Goal: Transaction & Acquisition: Purchase product/service

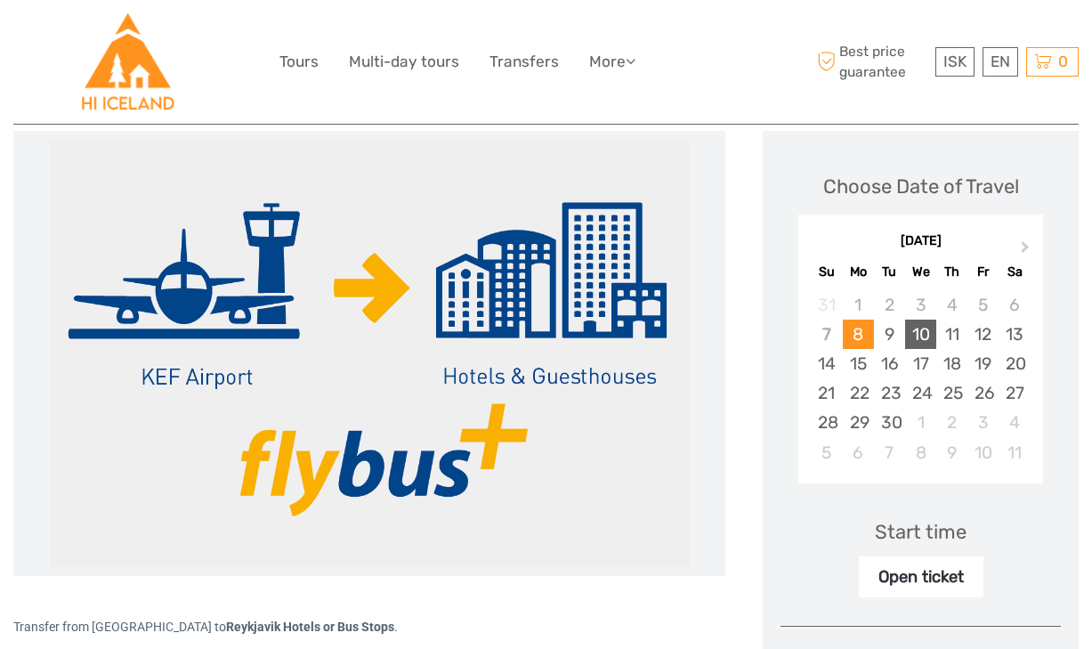
click at [911, 330] on div "10" at bounding box center [920, 333] width 31 height 29
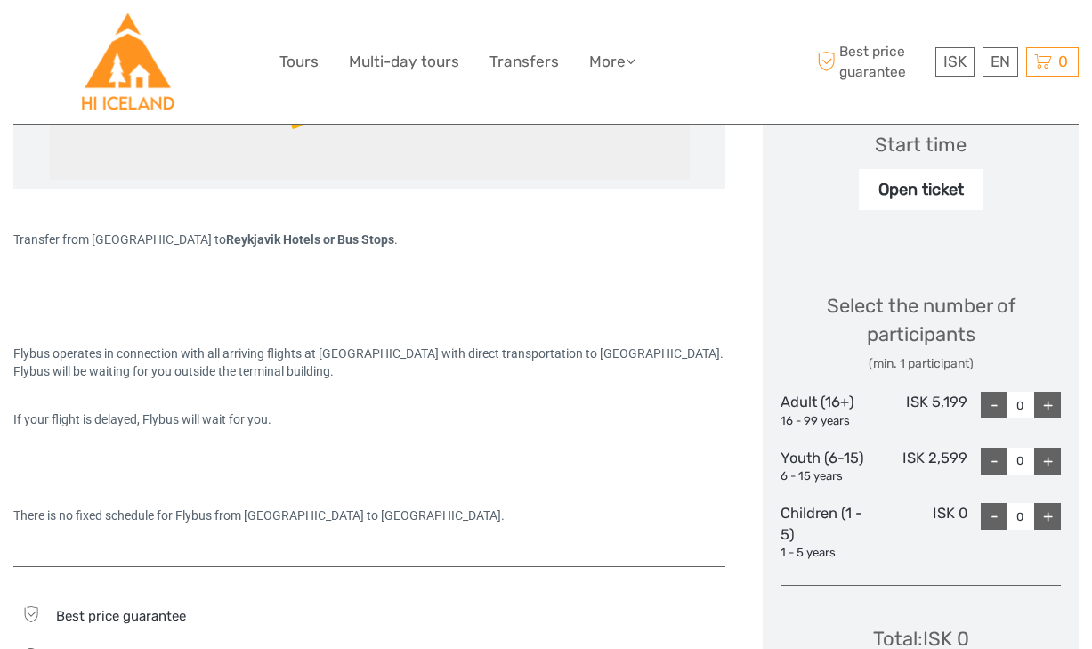
scroll to position [604, 0]
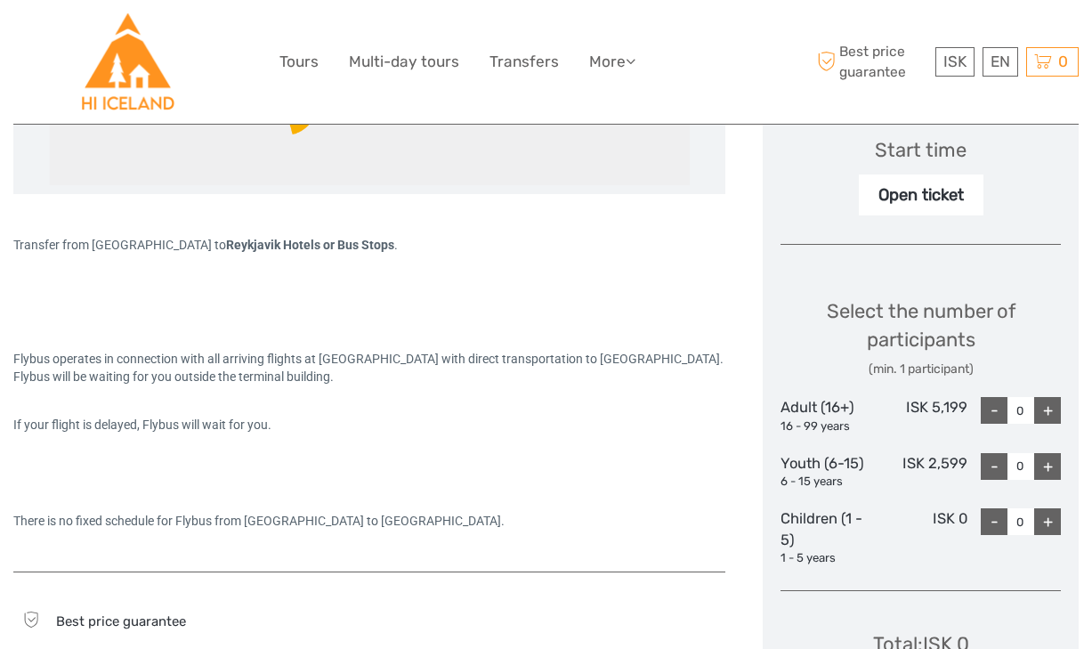
click at [1053, 413] on div "+" at bounding box center [1047, 410] width 27 height 27
type input "1"
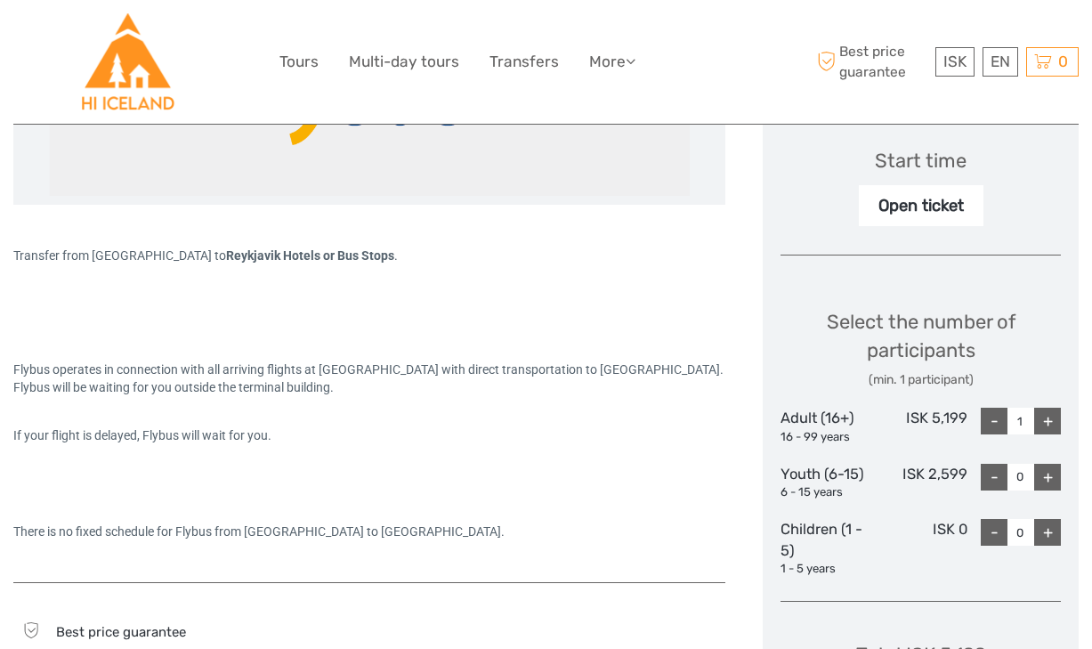
scroll to position [594, 0]
click at [935, 217] on div "Open ticket" at bounding box center [921, 204] width 125 height 41
click at [917, 190] on div "Open ticket" at bounding box center [921, 204] width 125 height 41
click at [917, 161] on div "Start time" at bounding box center [921, 160] width 92 height 28
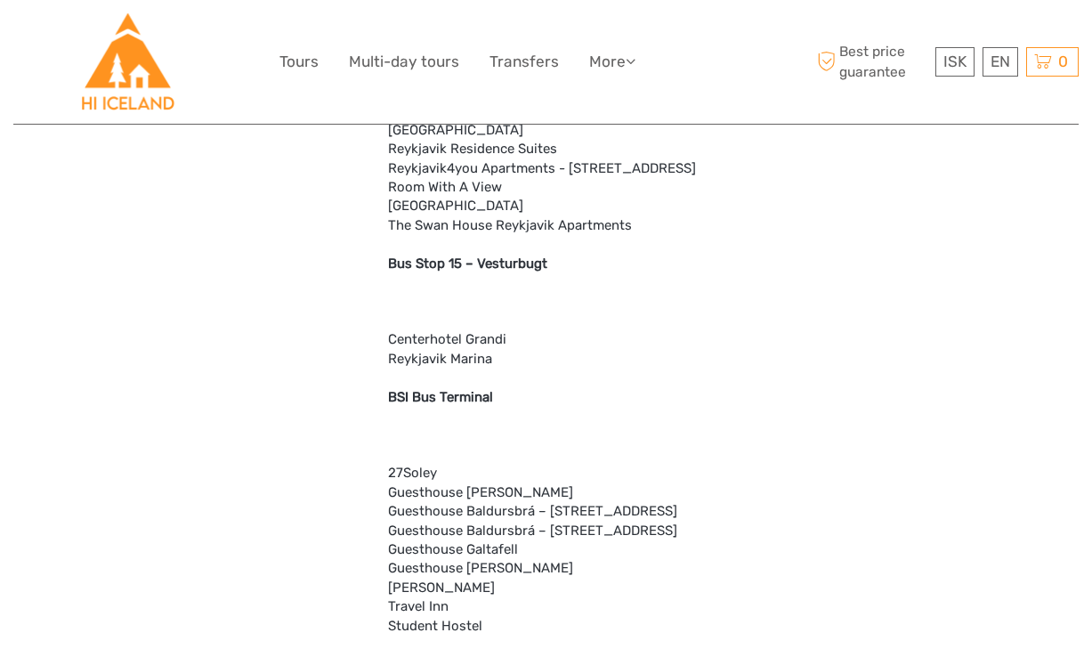
scroll to position [4827, 0]
drag, startPoint x: 384, startPoint y: 573, endPoint x: 613, endPoint y: 573, distance: 228.7
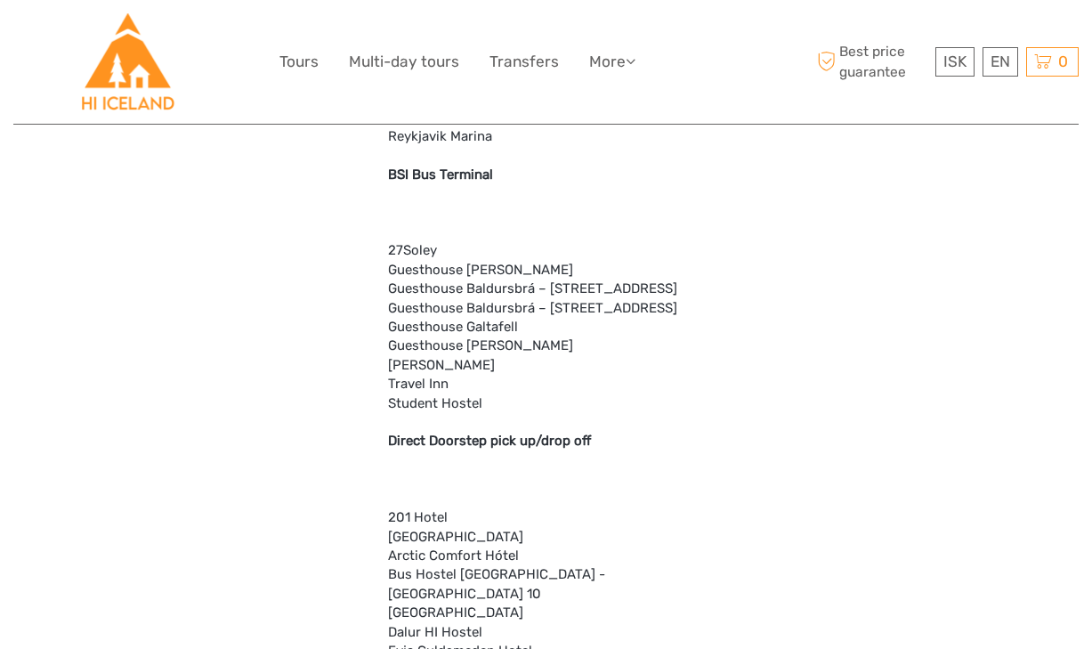
scroll to position [5046, 0]
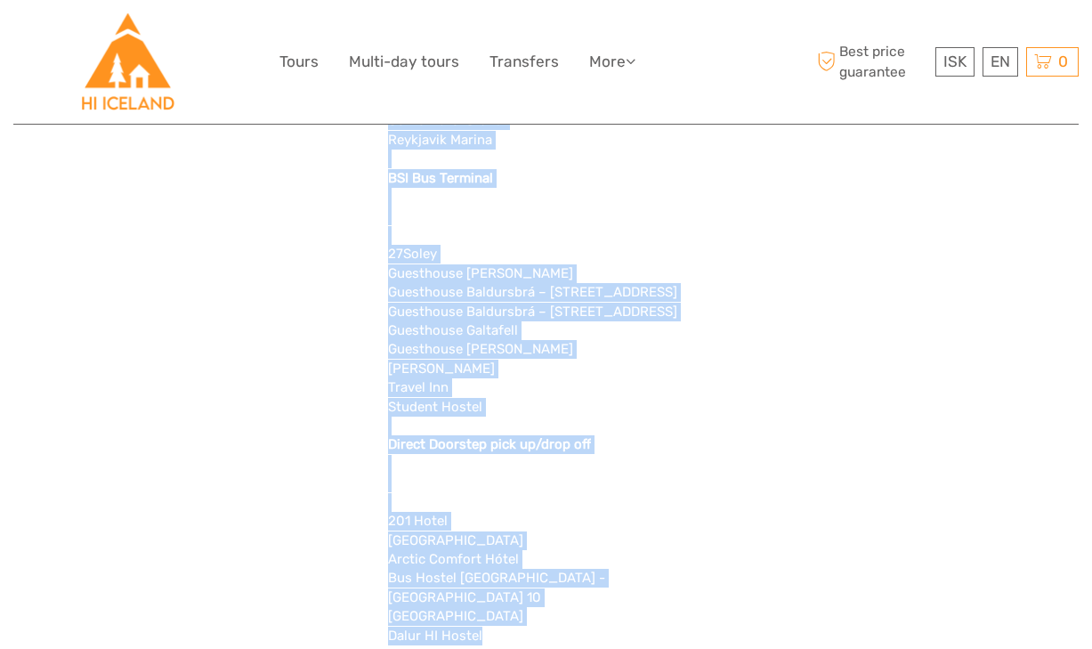
drag, startPoint x: 365, startPoint y: 514, endPoint x: 497, endPoint y: 519, distance: 132.7
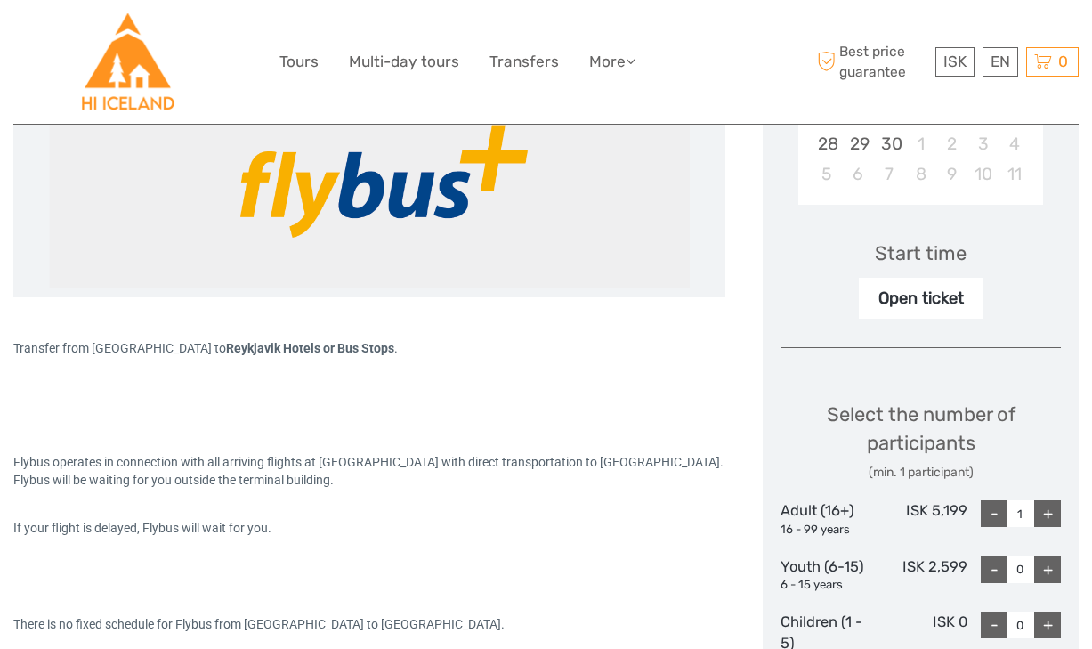
scroll to position [504, 0]
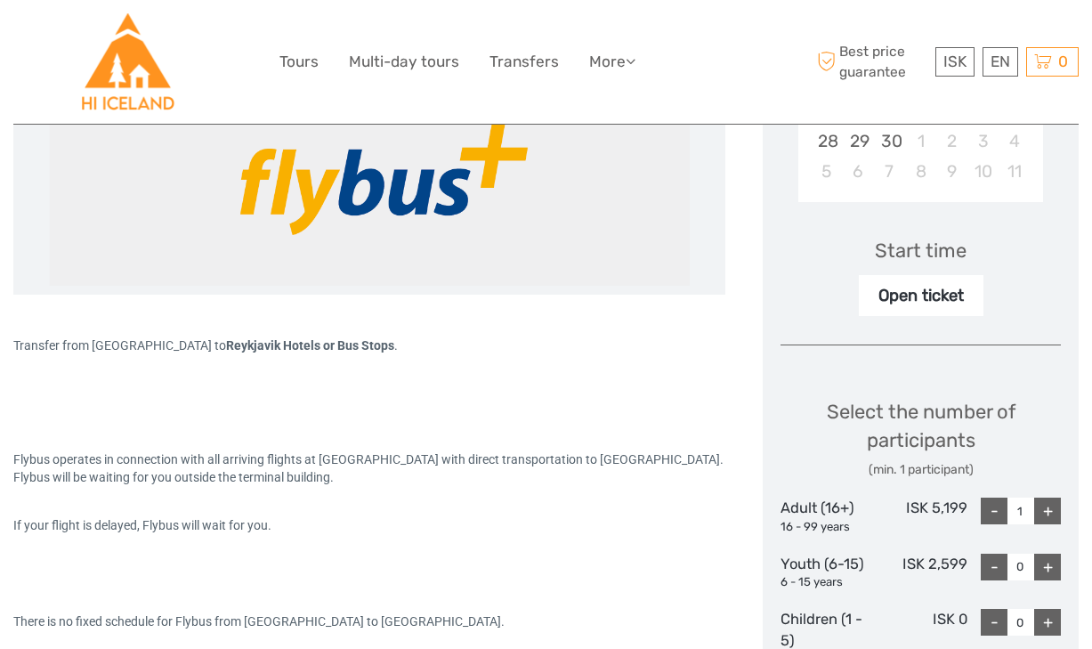
click at [938, 230] on div "Start time Open ticket" at bounding box center [920, 264] width 280 height 103
click at [933, 267] on div "Start time Open ticket" at bounding box center [920, 264] width 280 height 103
click at [929, 303] on div "Open ticket" at bounding box center [921, 295] width 125 height 41
click at [885, 339] on div "Choose Date of Travel Next Month September 2025 Su Mo Tu We Th Fr Sa 31 1 2 3 4…" at bounding box center [921, 369] width 316 height 1038
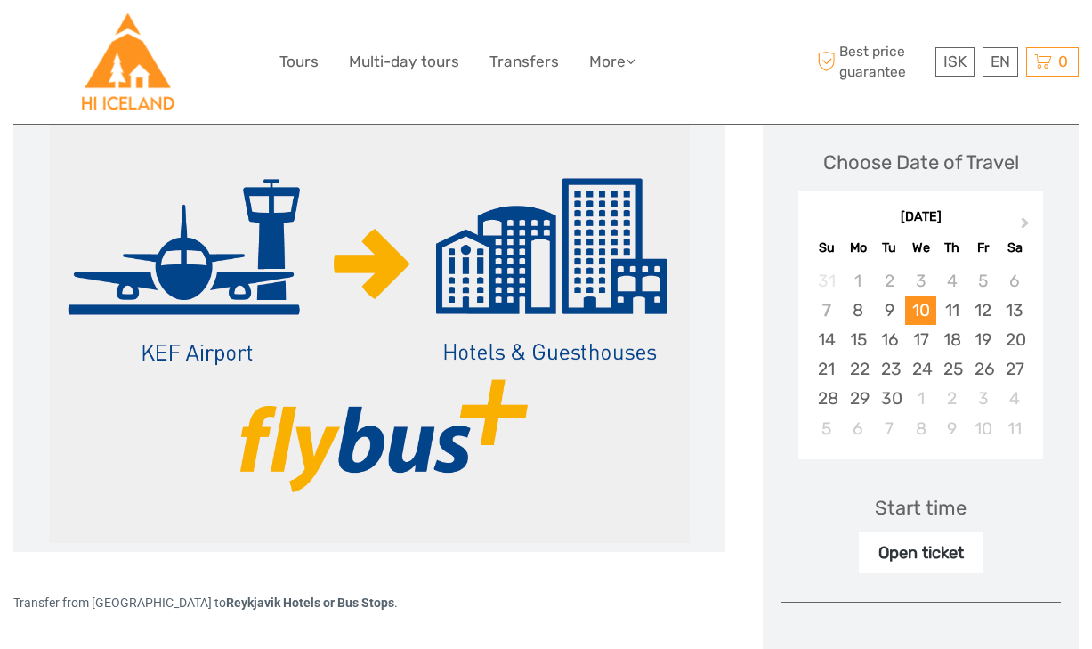
scroll to position [244, 0]
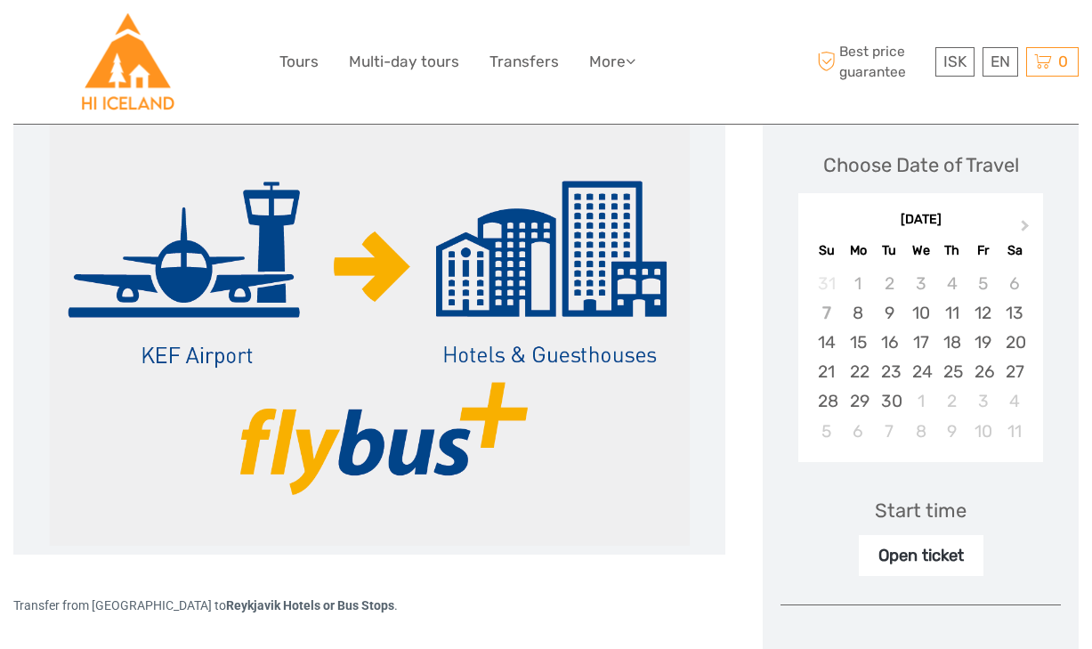
click at [917, 316] on div "10" at bounding box center [920, 312] width 31 height 29
click at [923, 391] on div "1" at bounding box center [920, 400] width 31 height 29
click at [920, 315] on div "8" at bounding box center [920, 312] width 31 height 29
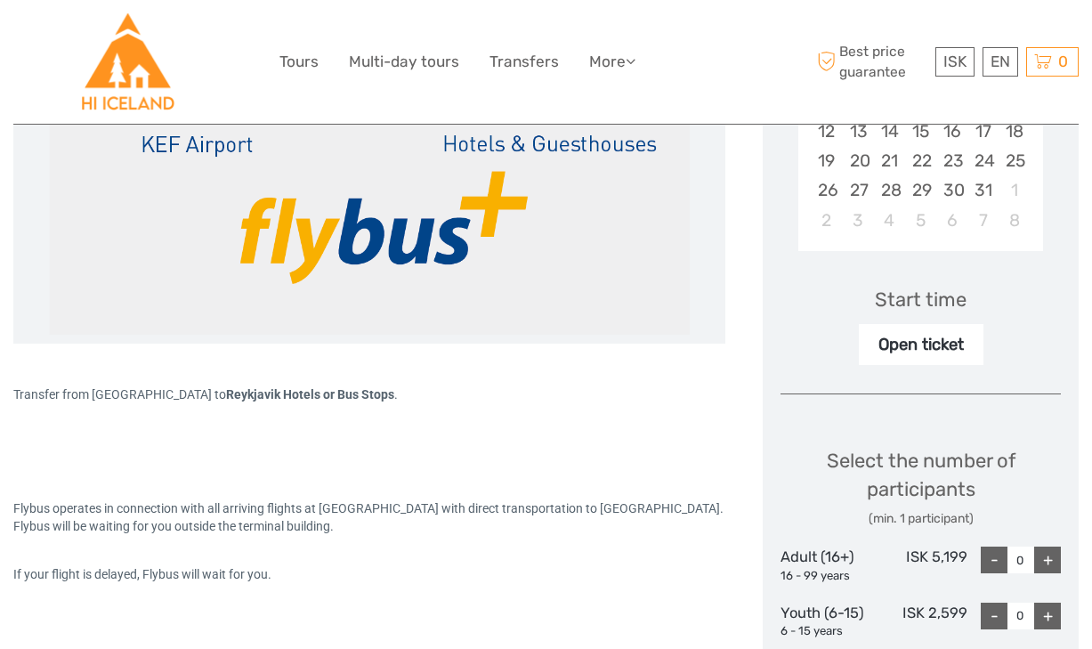
scroll to position [456, 0]
click at [921, 342] on div "Open ticket" at bounding box center [921, 343] width 125 height 41
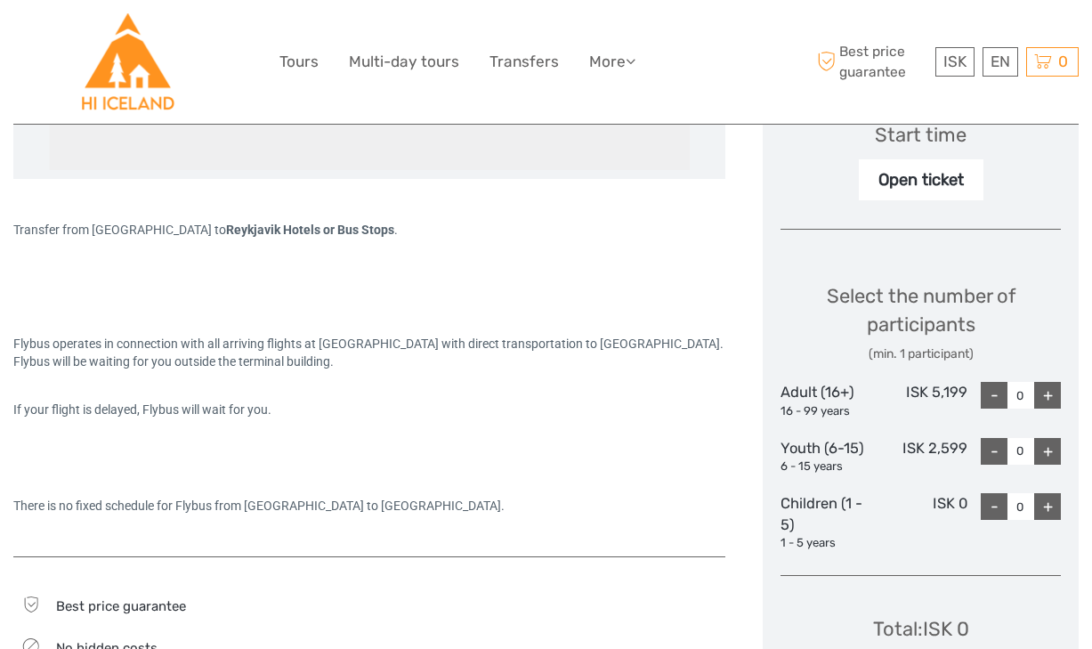
scroll to position [618, 0]
click at [1054, 403] on div "+" at bounding box center [1047, 396] width 27 height 27
type input "1"
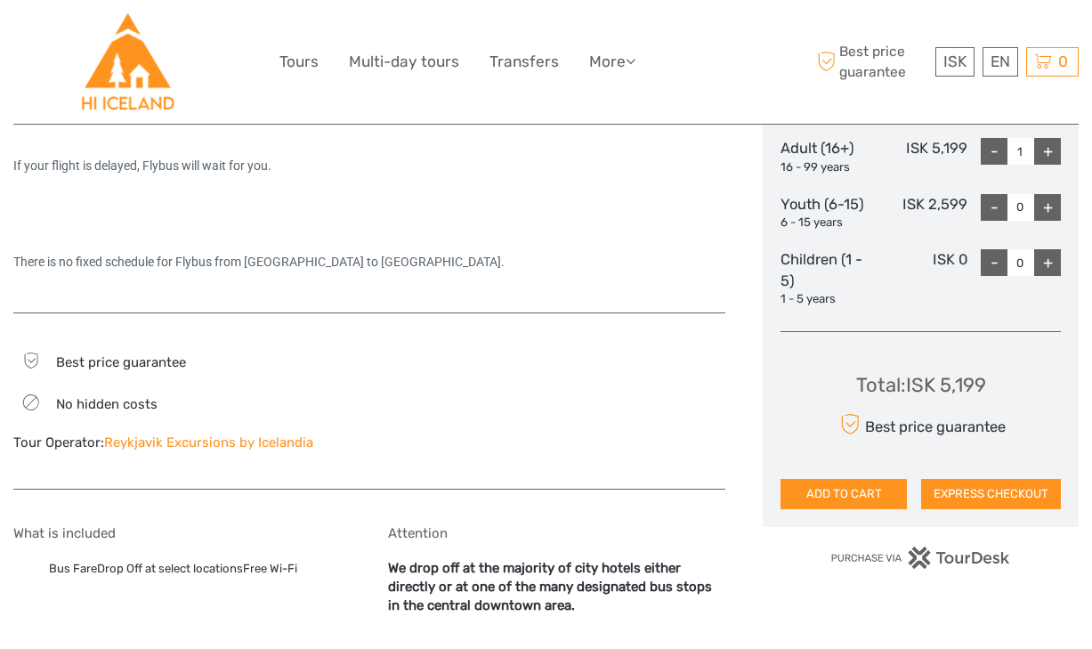
scroll to position [862, 0]
click at [820, 501] on button "ADD TO CART" at bounding box center [843, 495] width 126 height 30
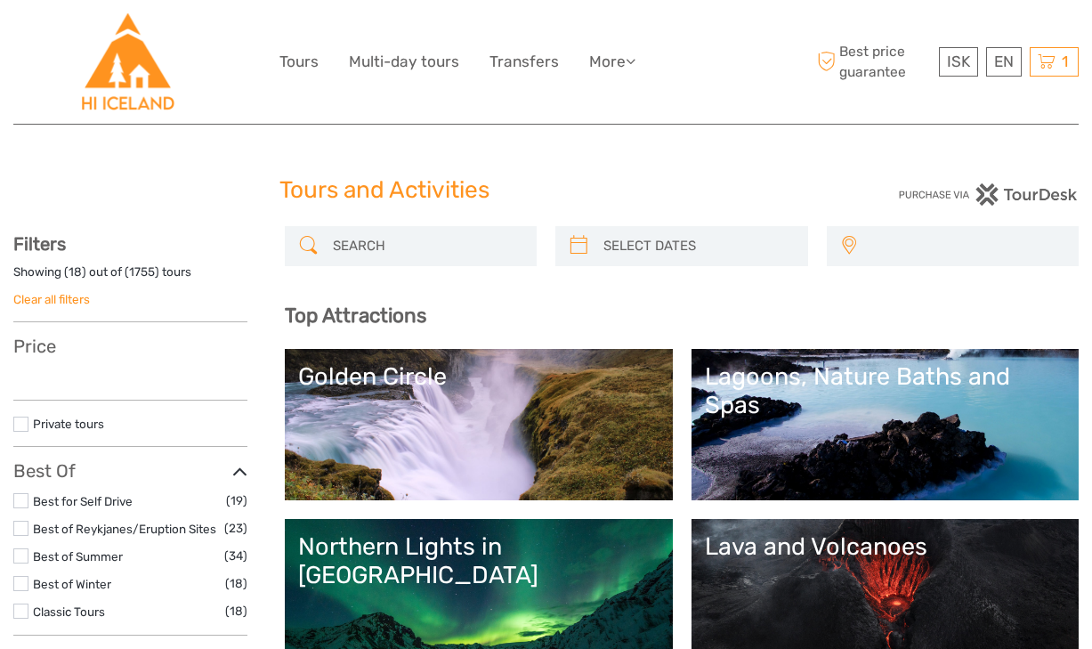
select select
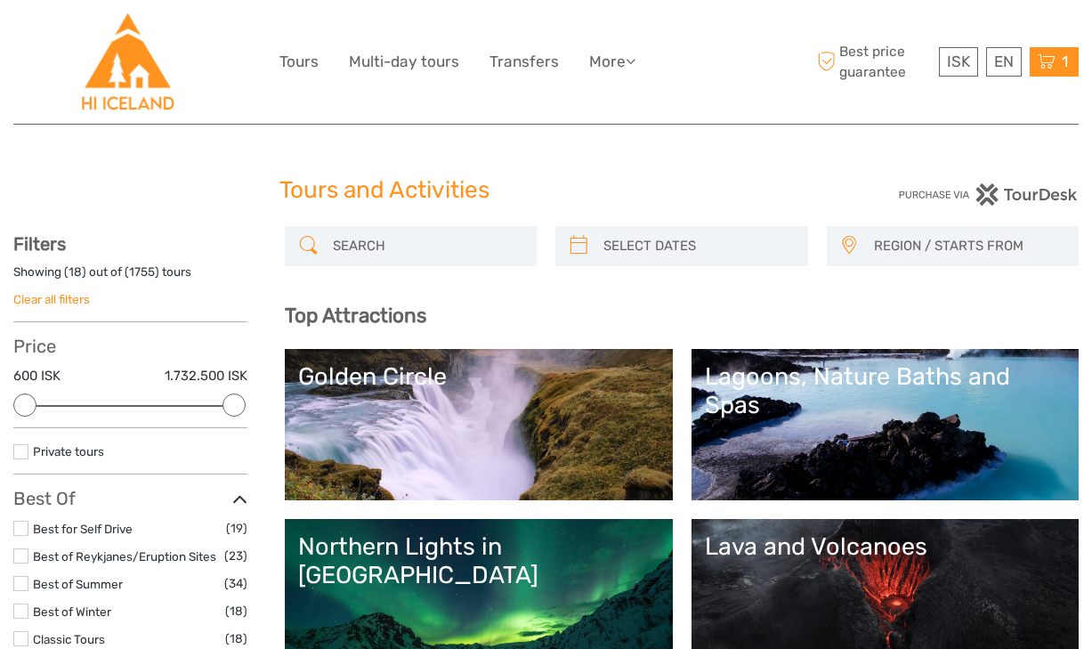
click at [1054, 67] on icon at bounding box center [1047, 62] width 18 height 22
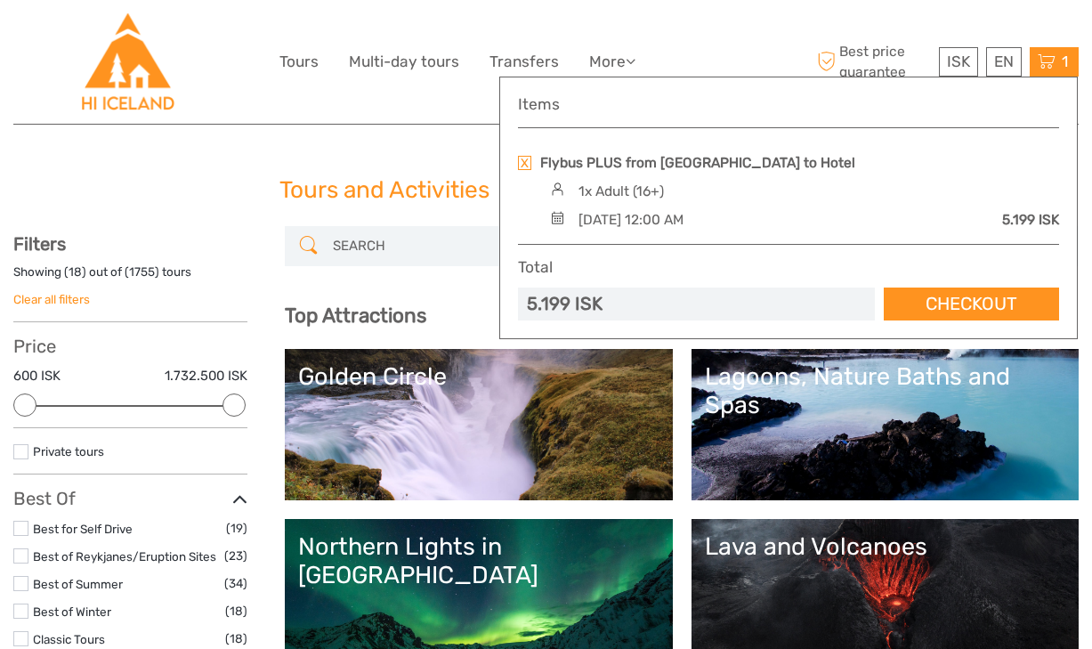
click at [739, 186] on div "1x Adult (16+)" at bounding box center [801, 192] width 513 height 20
click at [528, 166] on link at bounding box center [524, 163] width 13 height 14
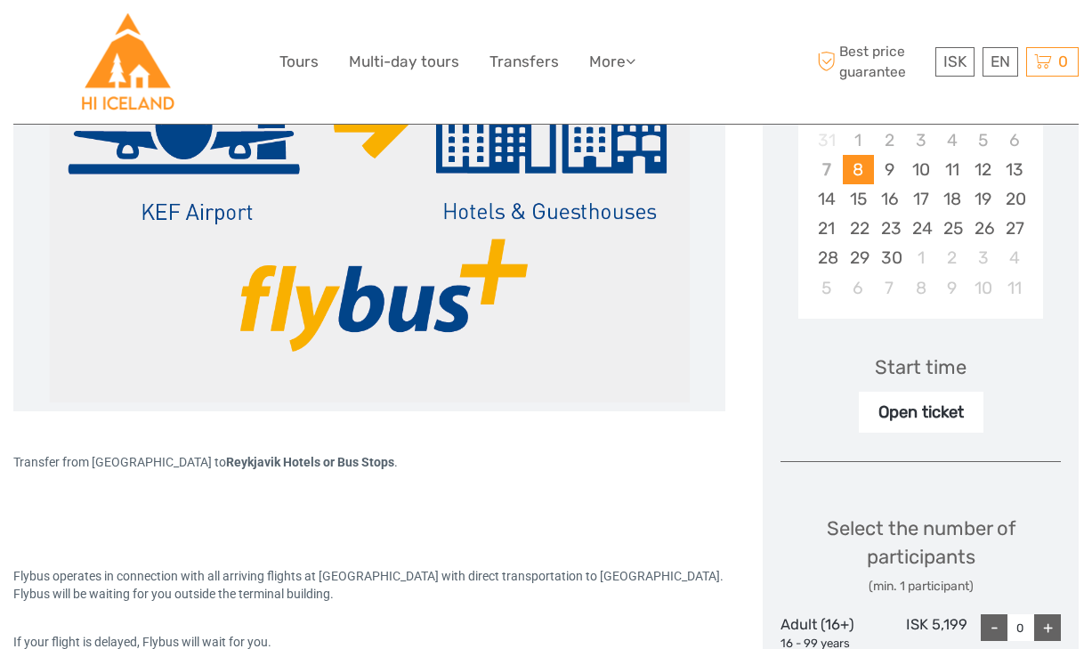
scroll to position [421, 0]
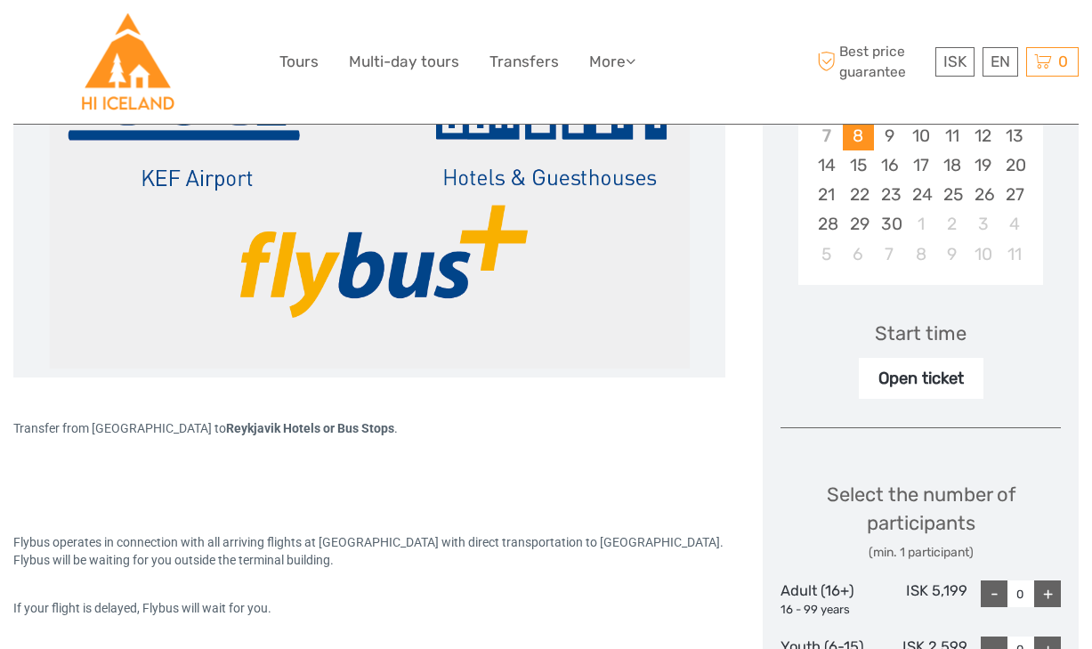
click at [942, 333] on div "Start time" at bounding box center [921, 333] width 92 height 28
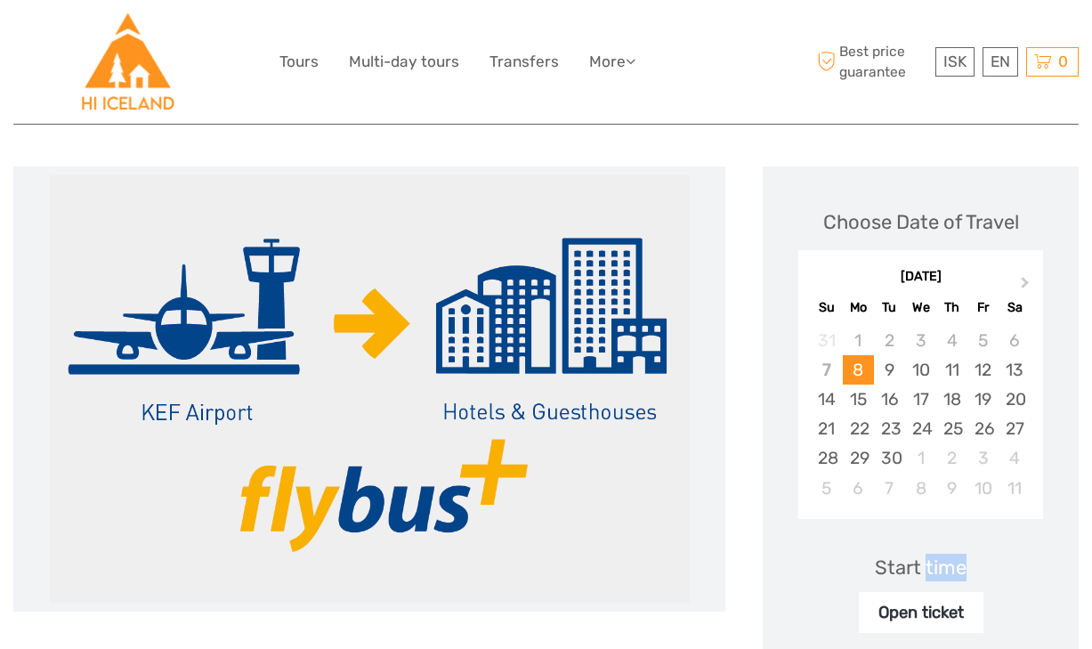
scroll to position [169, 0]
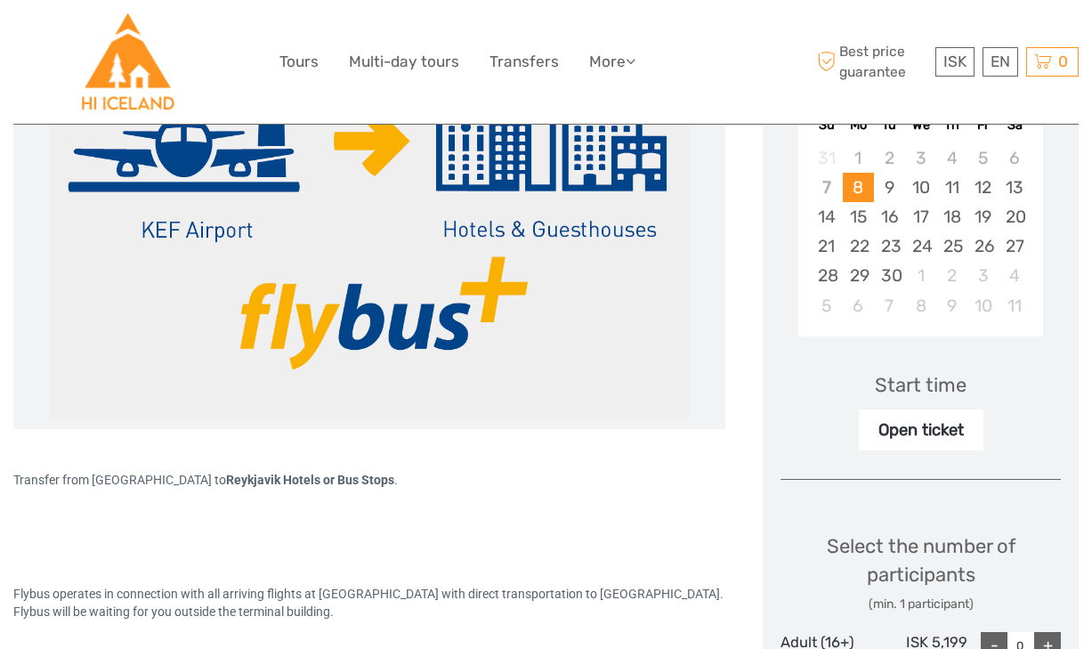
click at [907, 482] on div "Choose Date of Travel Next Month September 2025 Su Mo Tu We Th Fr Sa 31 1 2 3 4…" at bounding box center [921, 517] width 316 height 1066
click at [901, 440] on div "Open ticket" at bounding box center [921, 429] width 125 height 41
click at [903, 380] on div "Start time" at bounding box center [921, 385] width 92 height 28
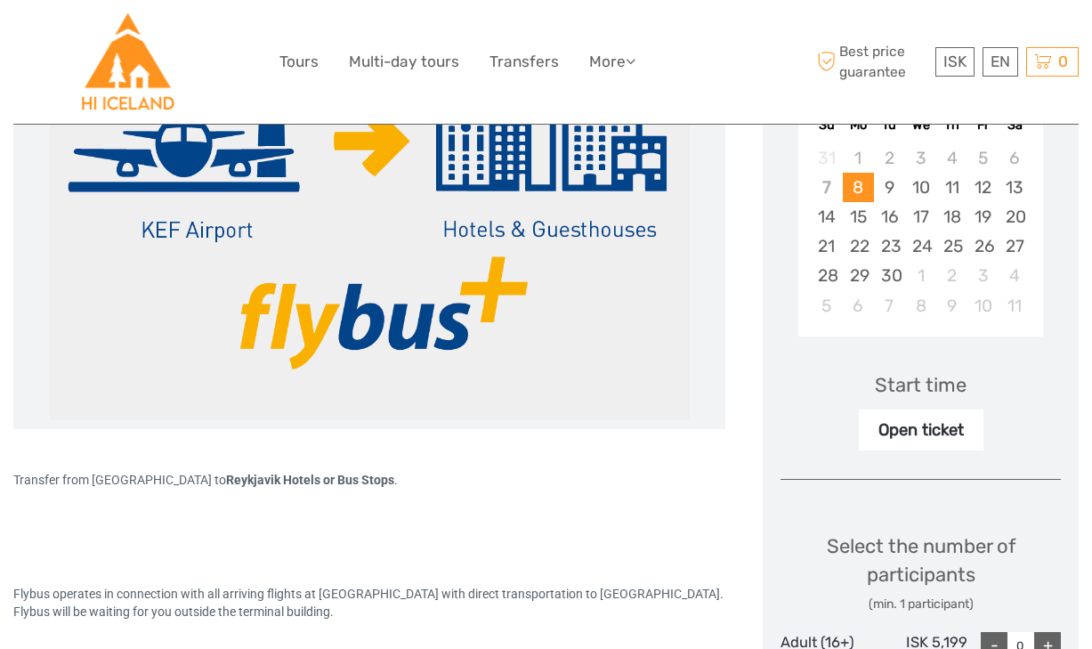
click at [918, 440] on div "Open ticket" at bounding box center [921, 429] width 125 height 41
drag, startPoint x: 878, startPoint y: 431, endPoint x: 976, endPoint y: 431, distance: 97.9
click at [976, 431] on div "Open ticket" at bounding box center [921, 429] width 125 height 41
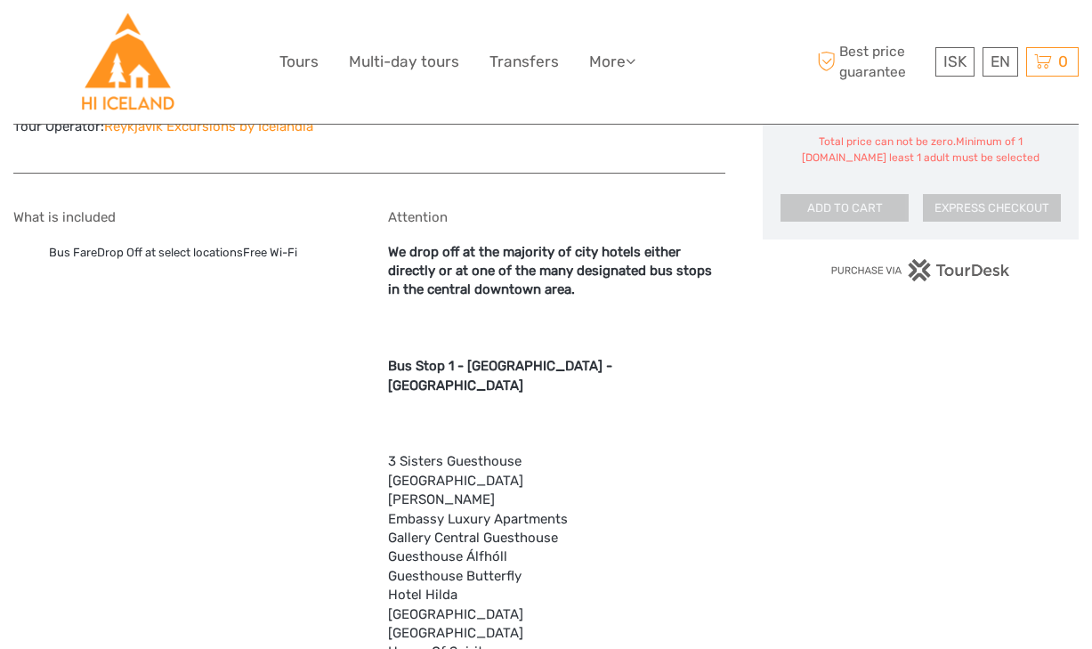
scroll to position [1183, 0]
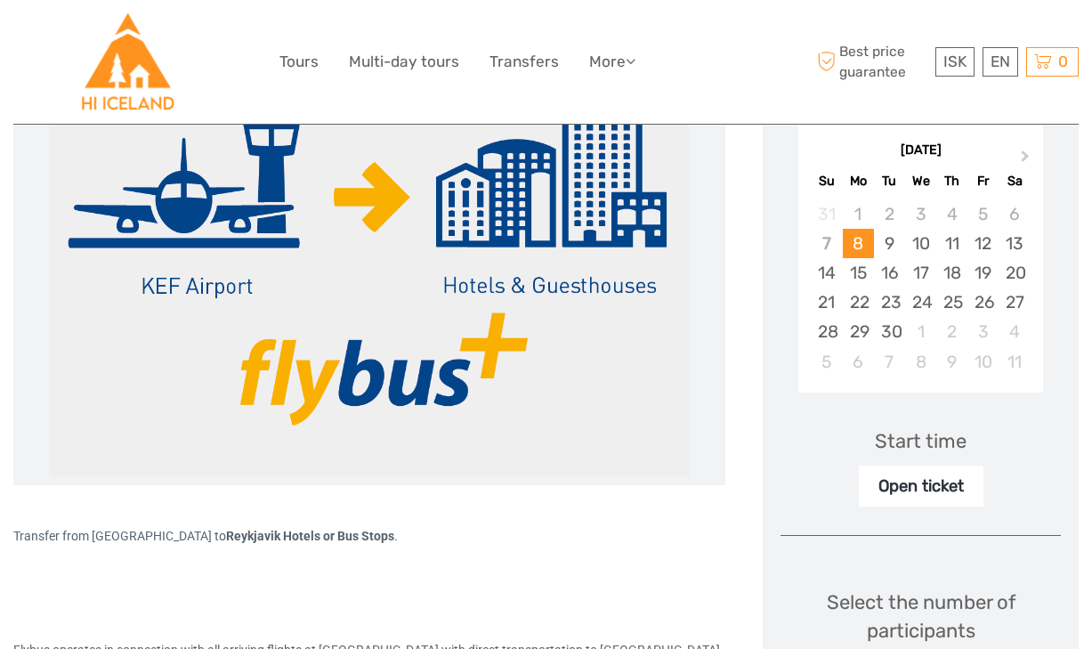
scroll to position [312, 0]
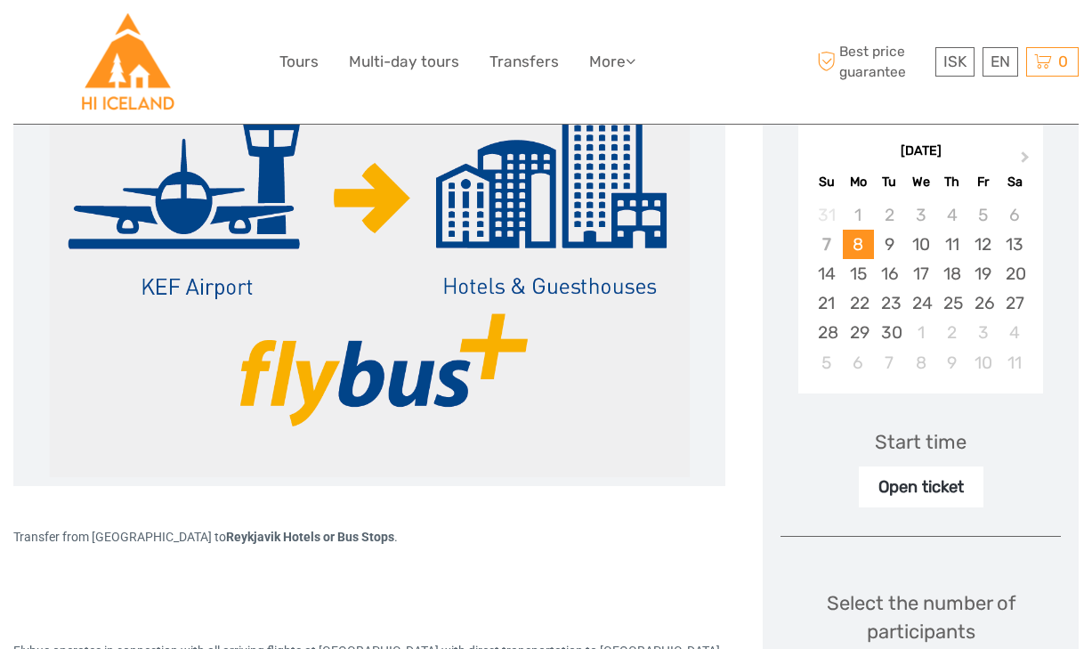
click at [906, 483] on div "Open ticket" at bounding box center [921, 486] width 125 height 41
click at [933, 246] on div "10" at bounding box center [920, 244] width 31 height 29
click at [956, 303] on div "25" at bounding box center [951, 302] width 31 height 29
click at [933, 489] on div "Open ticket" at bounding box center [921, 486] width 125 height 41
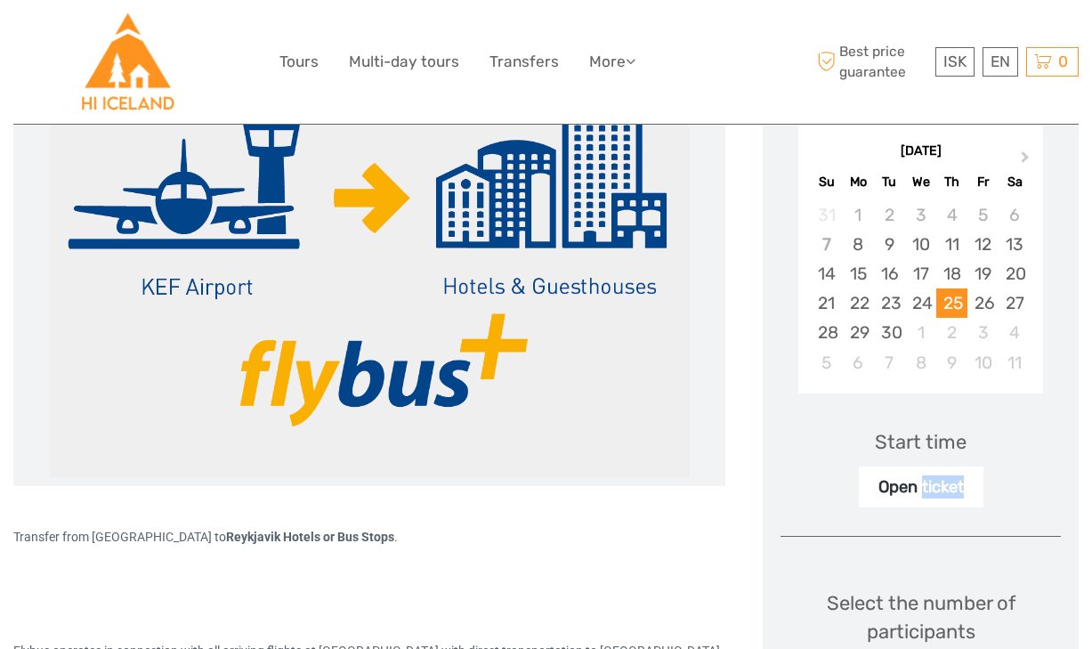
click at [933, 489] on div "Open ticket" at bounding box center [921, 486] width 125 height 41
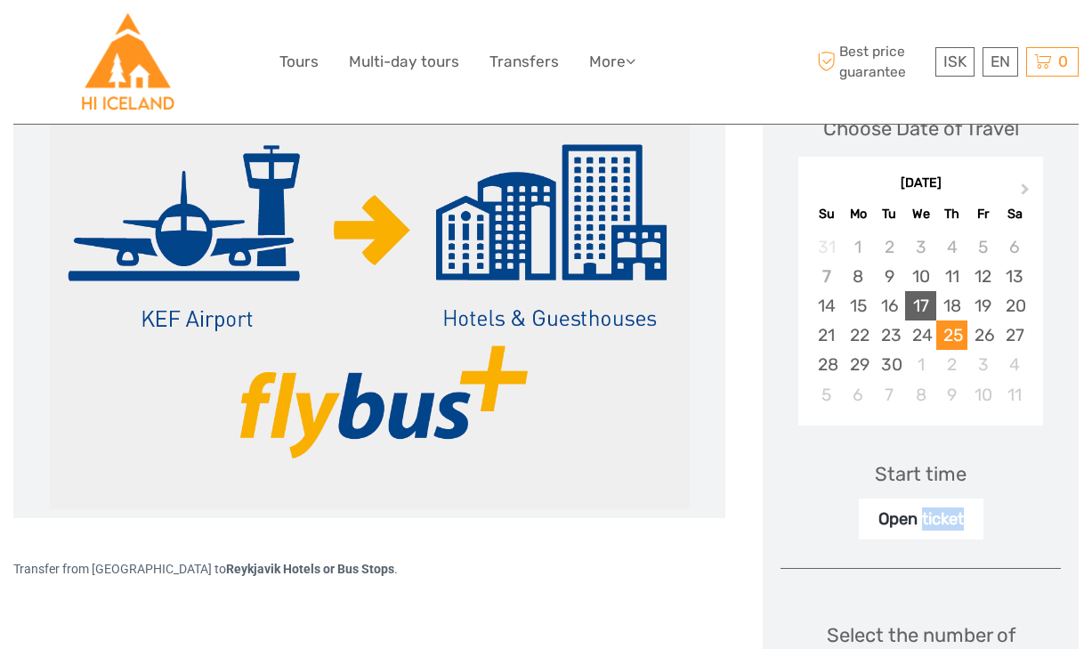
scroll to position [270, 0]
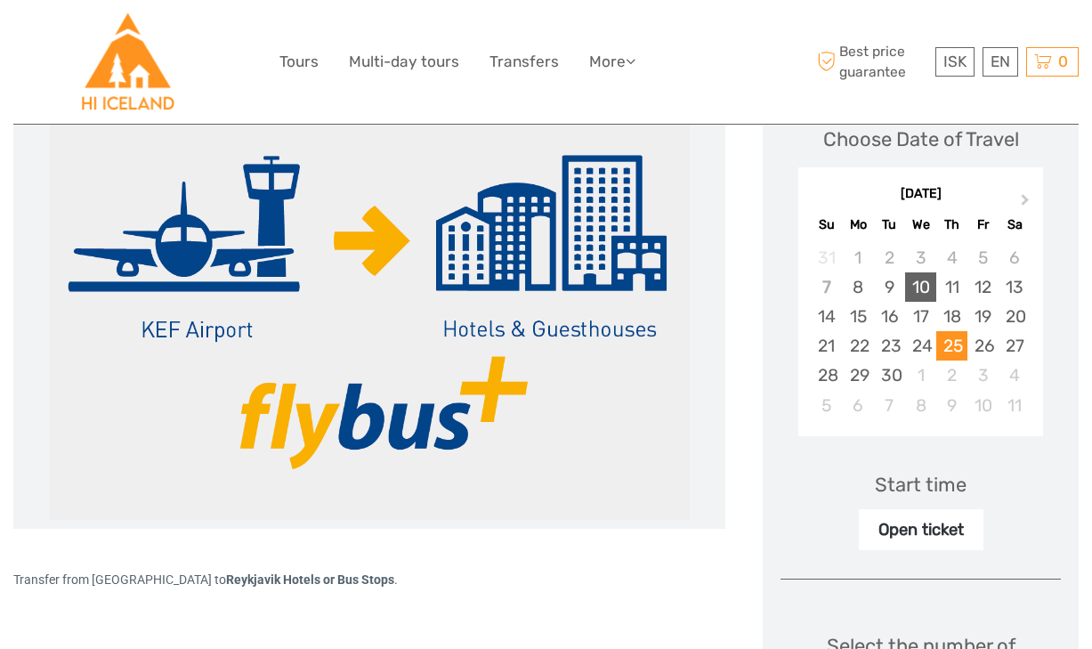
click at [909, 290] on div "10" at bounding box center [920, 286] width 31 height 29
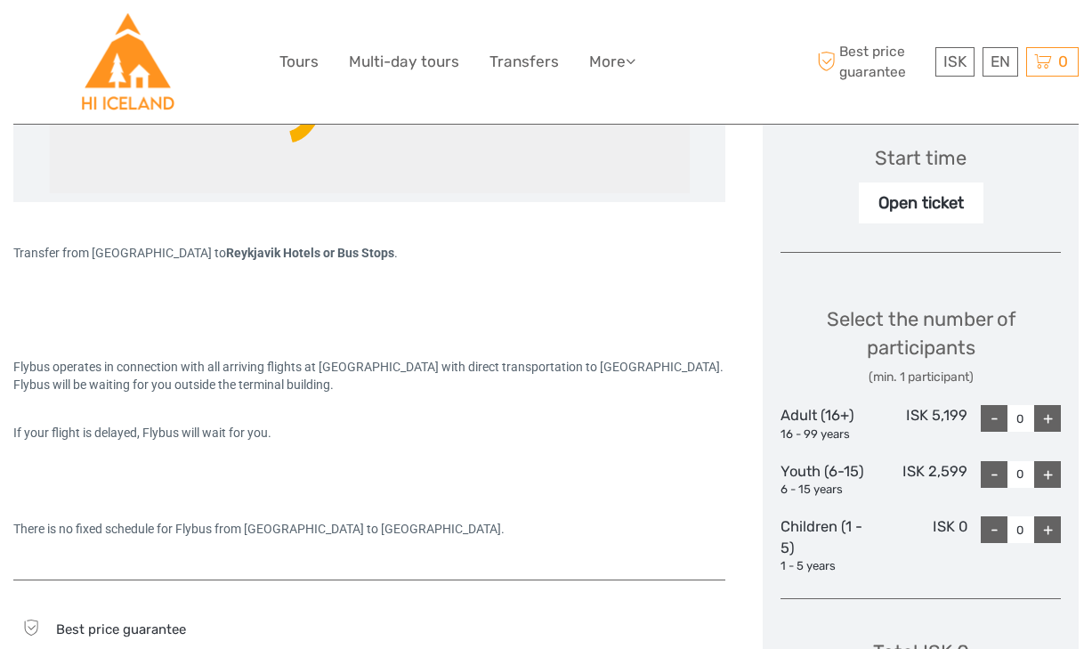
scroll to position [645, 0]
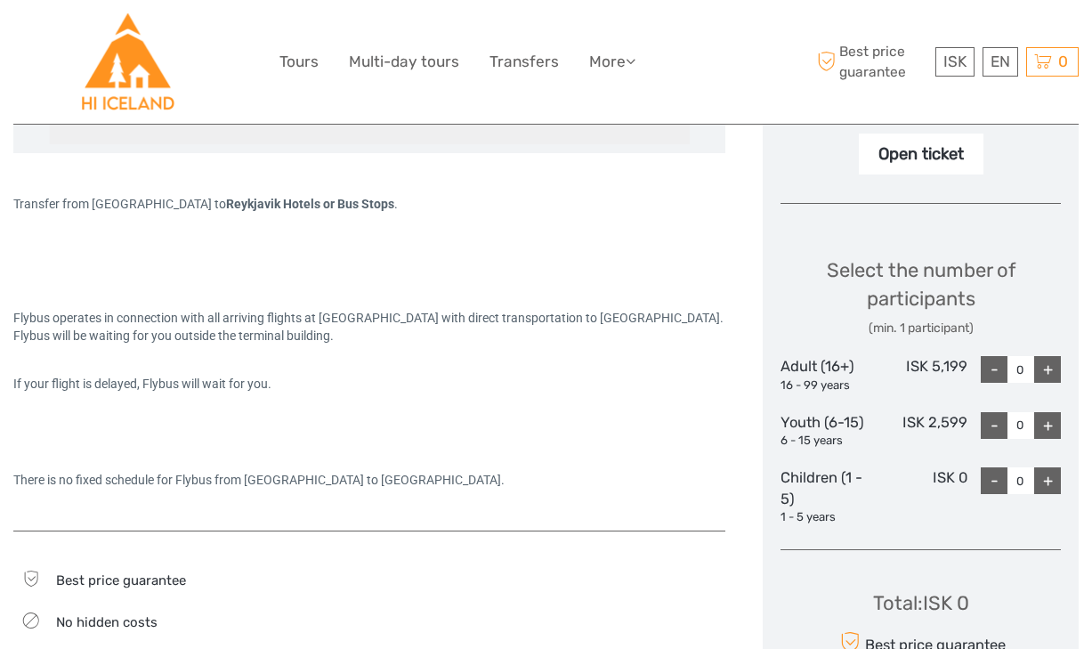
click at [1049, 367] on div "+" at bounding box center [1047, 369] width 27 height 27
type input "1"
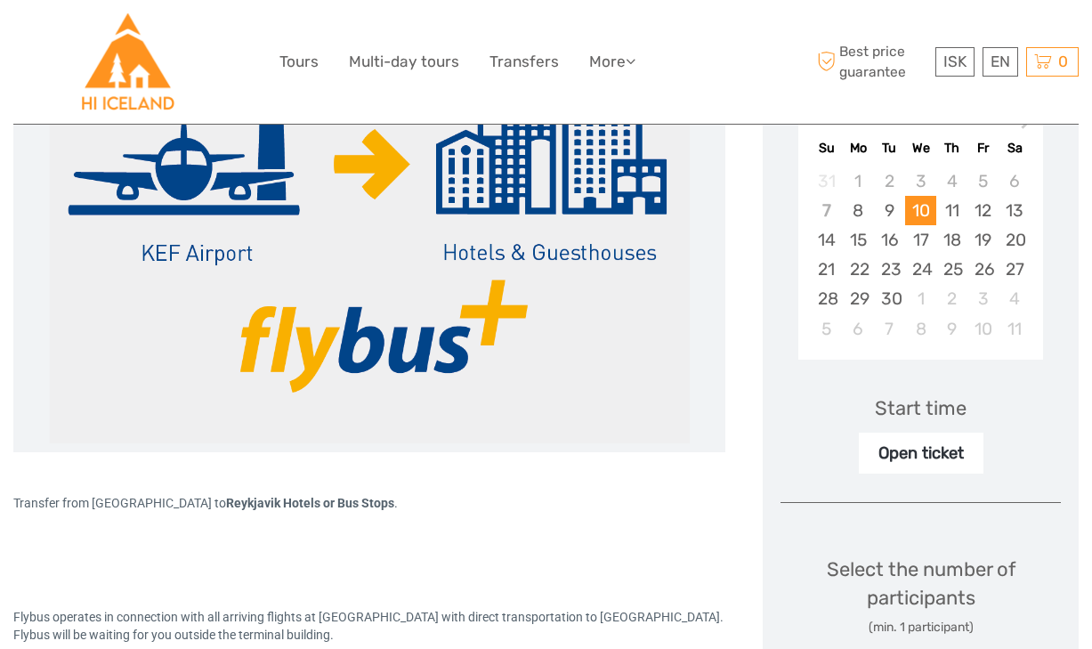
scroll to position [325, 0]
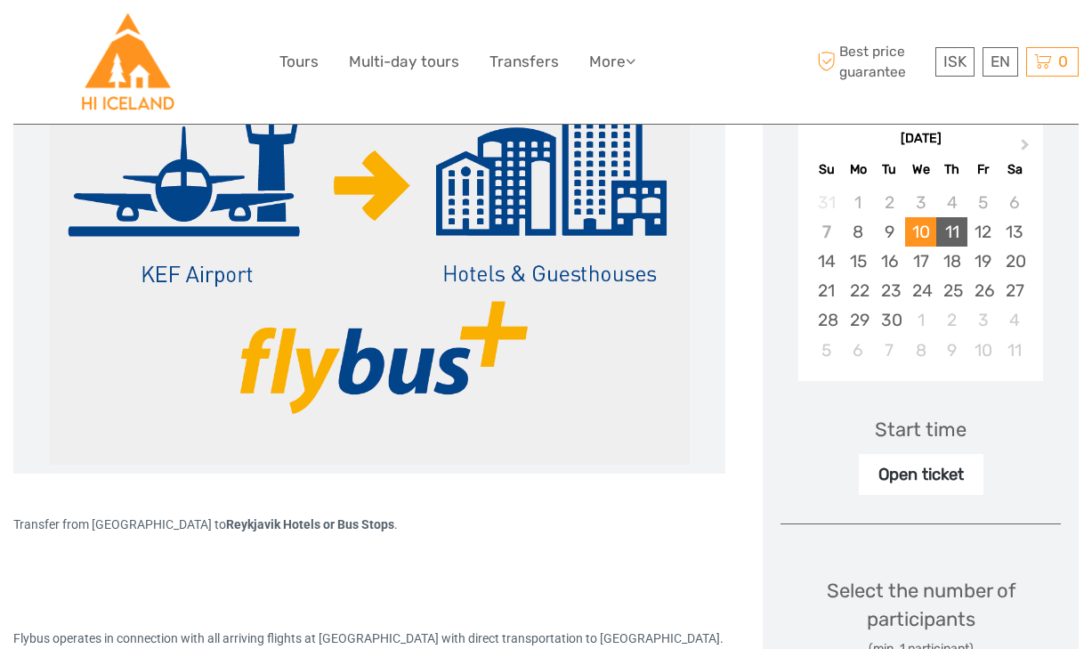
click at [946, 235] on div "11" at bounding box center [951, 231] width 31 height 29
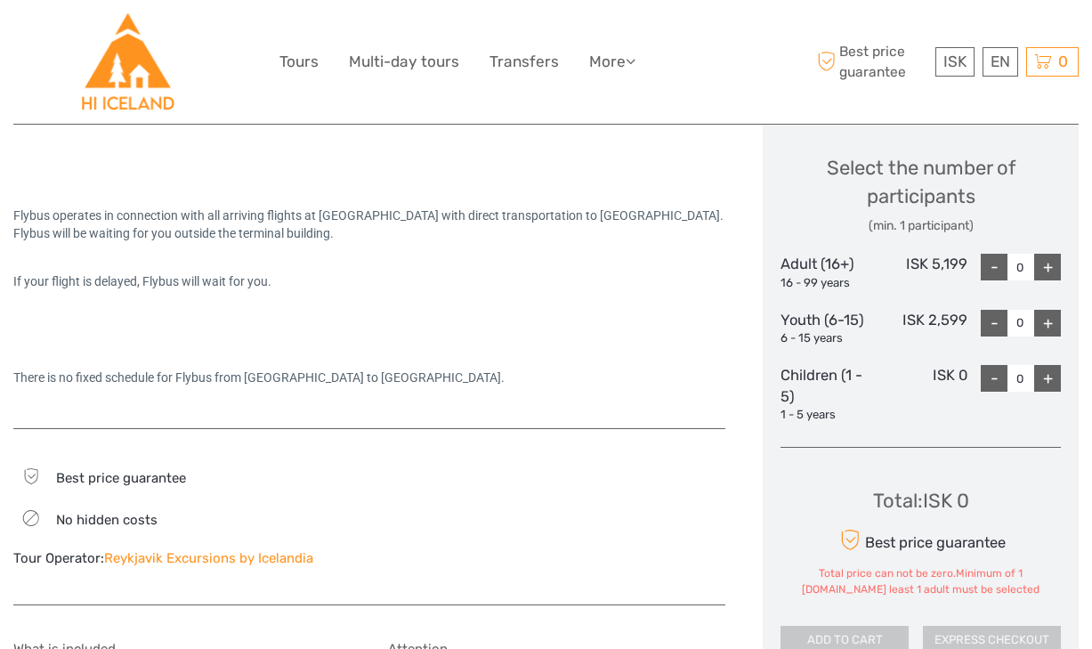
scroll to position [746, 0]
click at [1049, 277] on div "+" at bounding box center [1047, 268] width 27 height 27
type input "1"
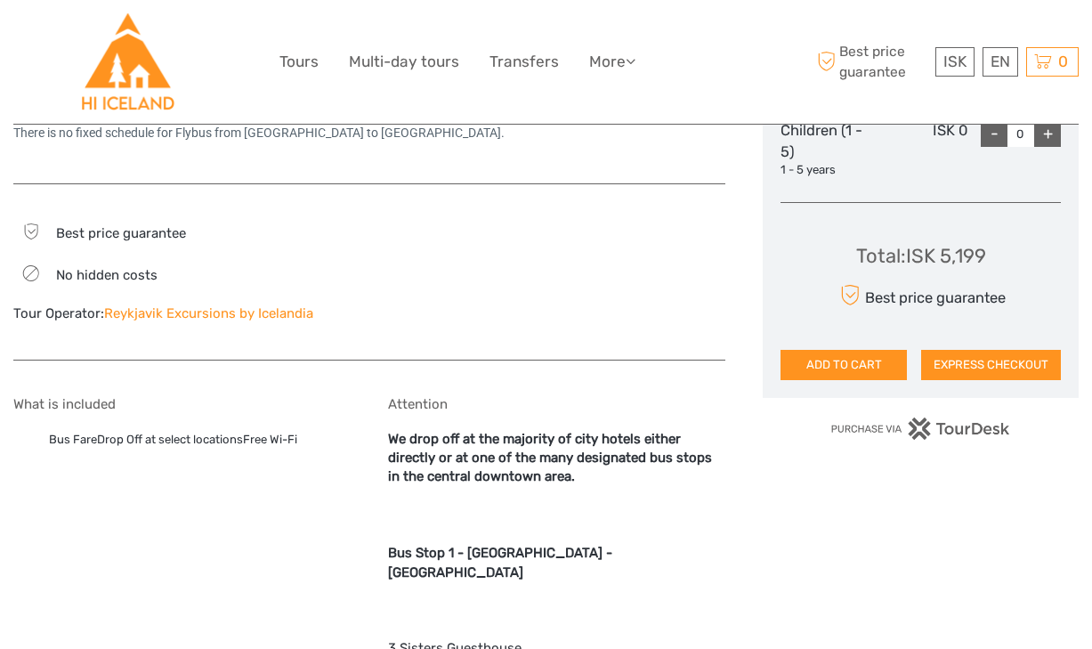
scroll to position [945, 0]
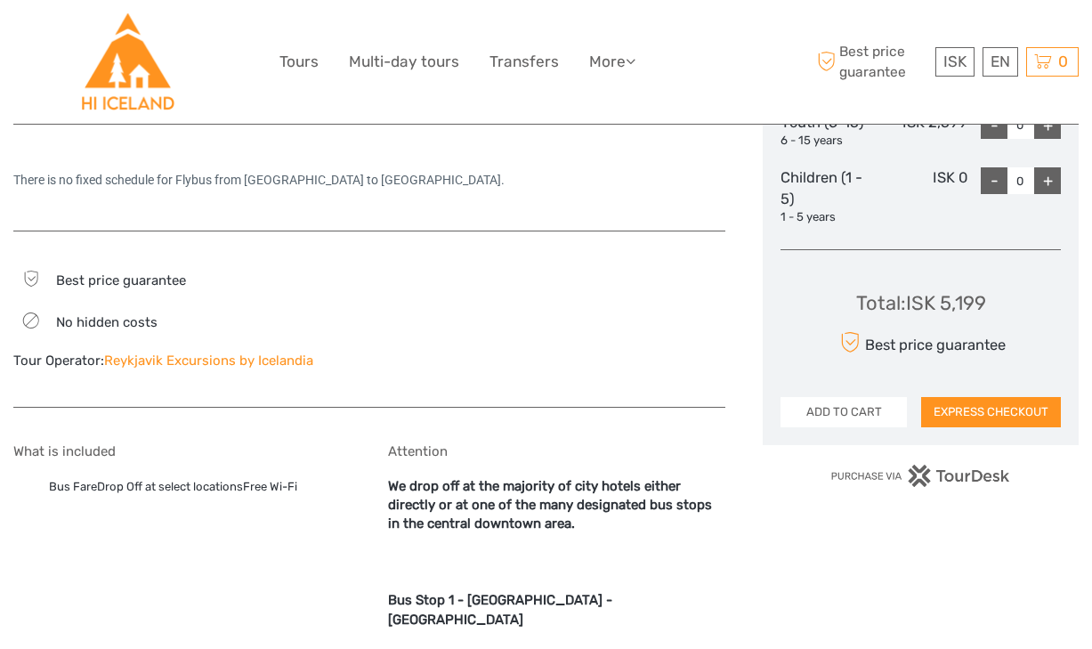
click at [874, 412] on button "ADD TO CART" at bounding box center [843, 412] width 126 height 30
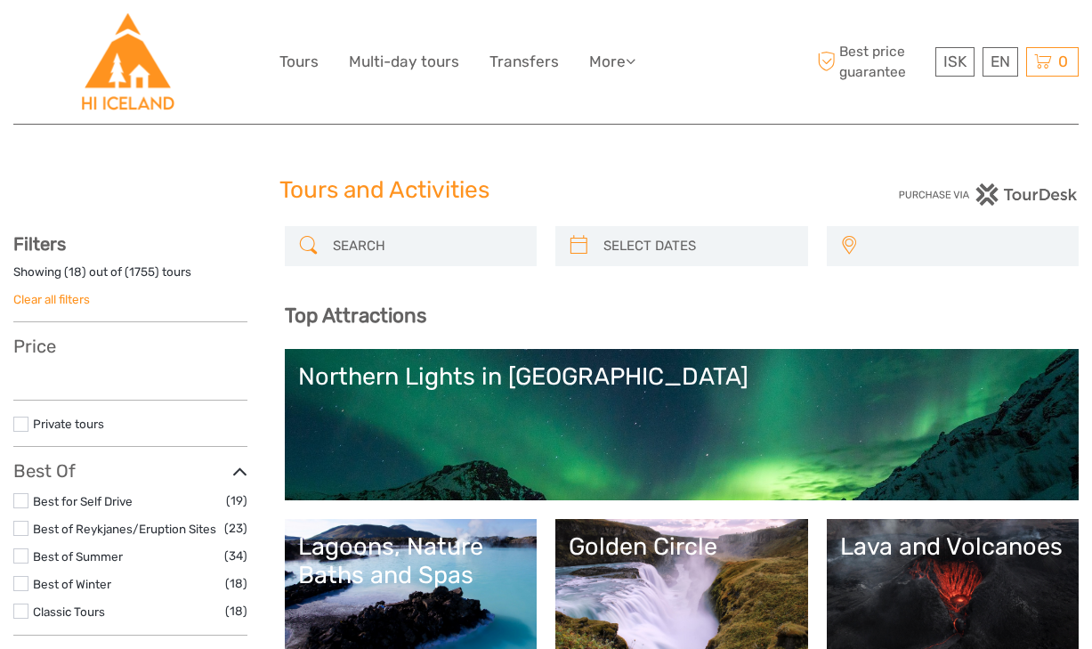
select select
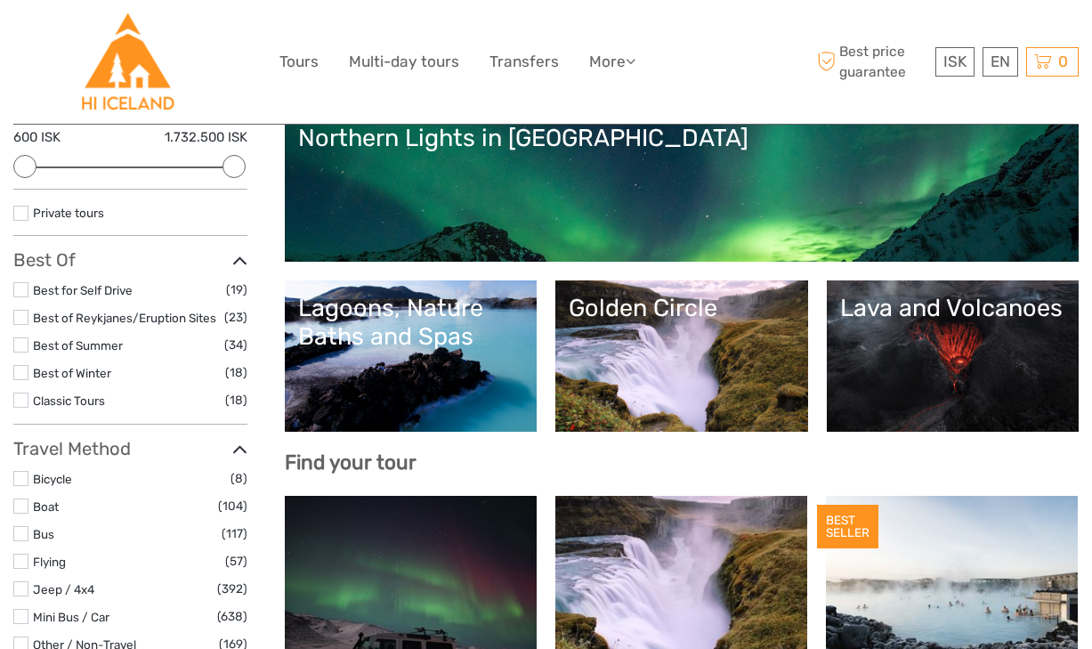
scroll to position [238, 0]
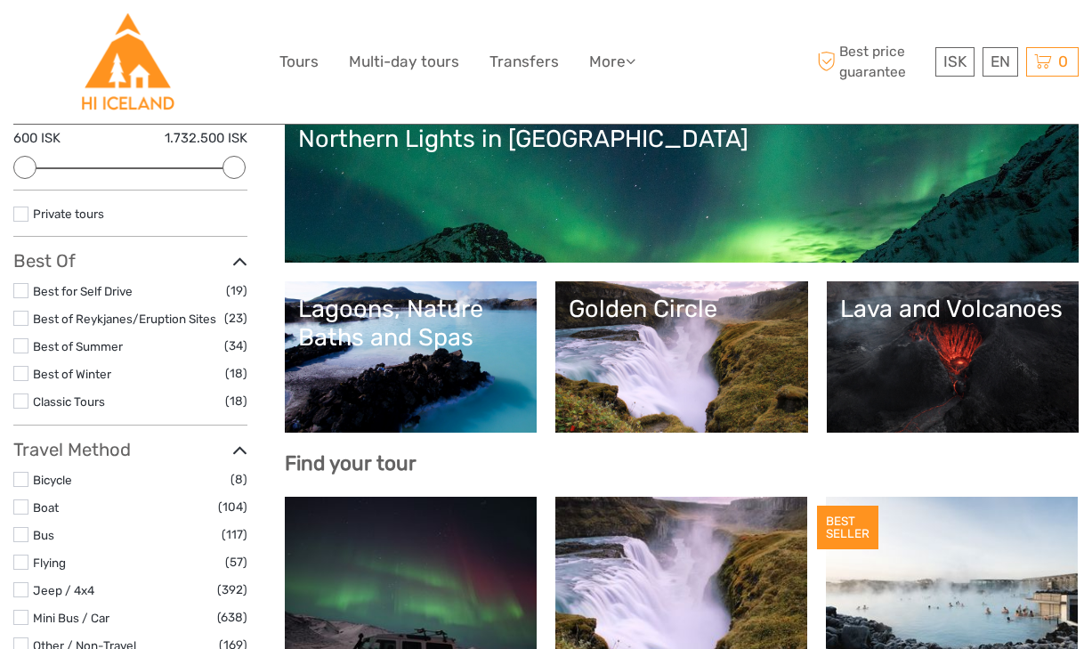
click at [1035, 368] on link "Lava and Volcanoes" at bounding box center [952, 357] width 225 height 125
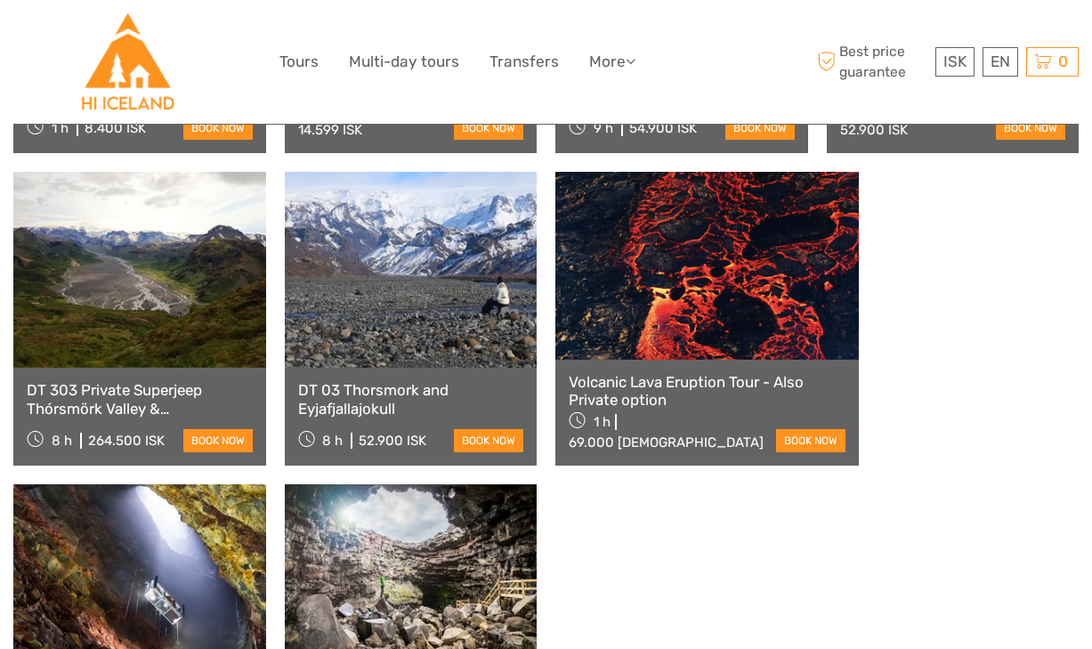
scroll to position [962, 0]
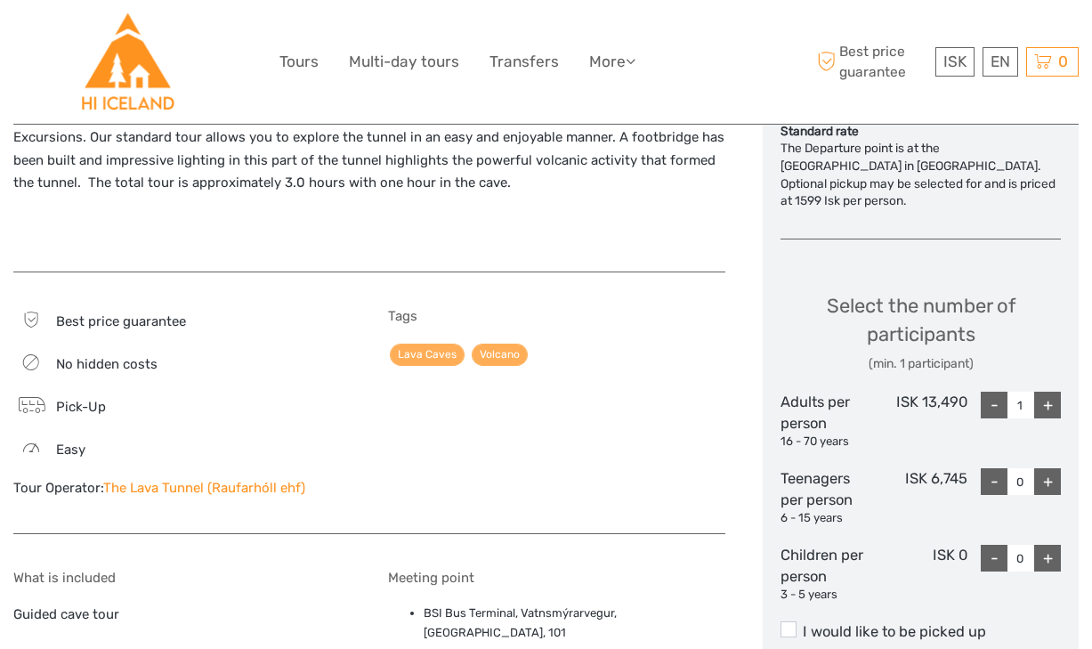
scroll to position [715, 0]
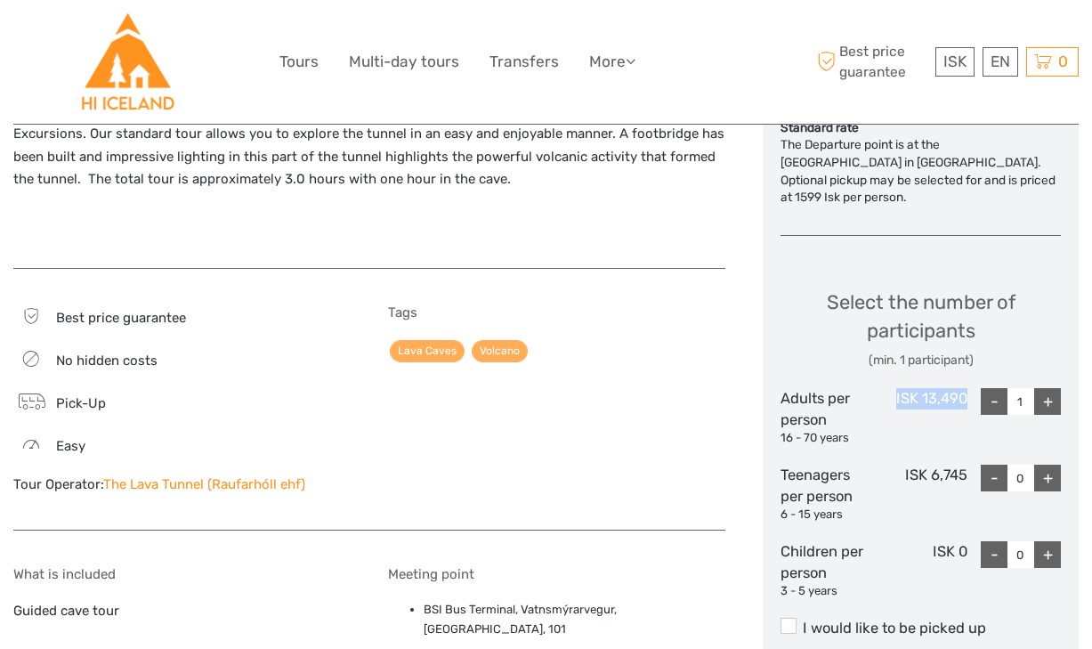
drag, startPoint x: 892, startPoint y: 379, endPoint x: 970, endPoint y: 380, distance: 78.3
click at [970, 388] on div "Adults per person 16 - 70 years ISK 13,490 - 1 +" at bounding box center [920, 417] width 280 height 59
copy div "ISK 13,490"
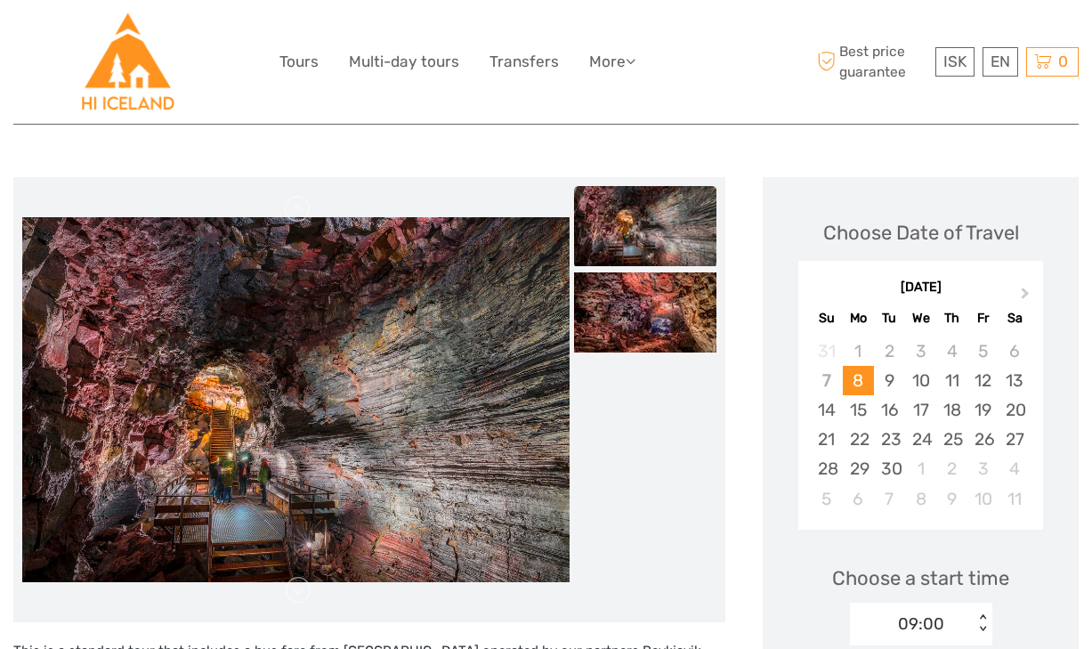
scroll to position [208, 0]
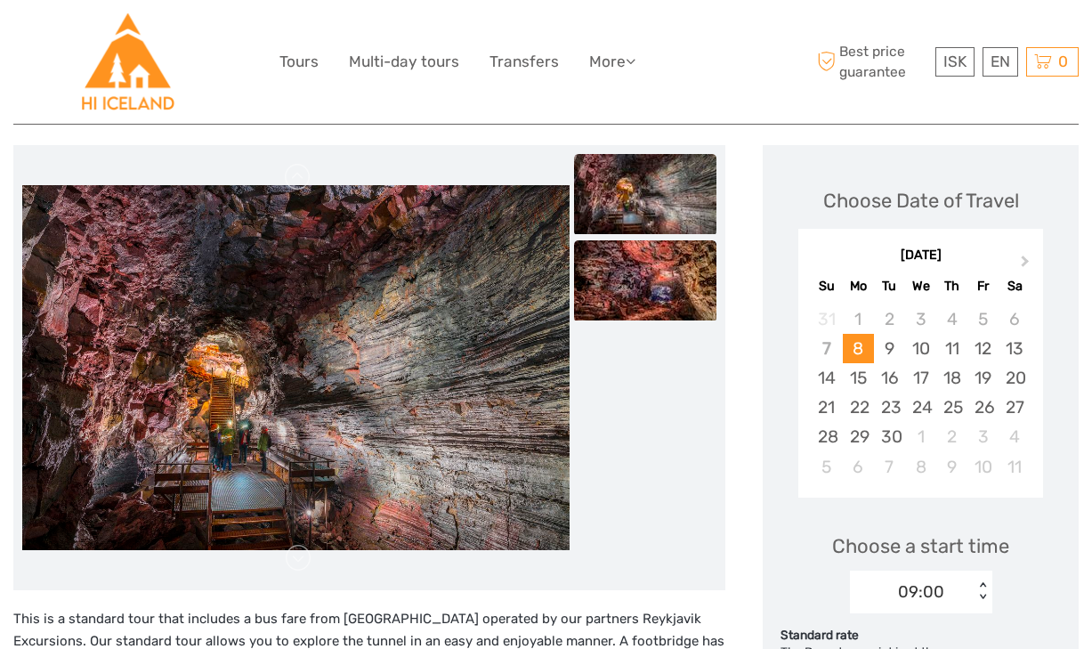
click at [656, 305] on img at bounding box center [645, 280] width 142 height 80
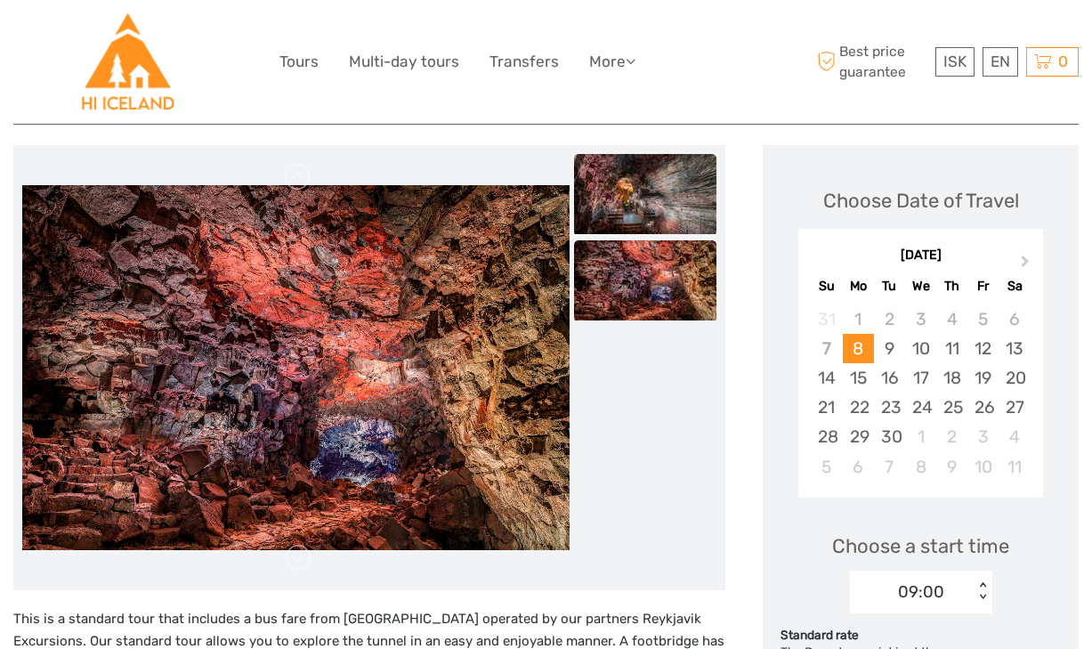
click at [647, 224] on img at bounding box center [645, 194] width 142 height 80
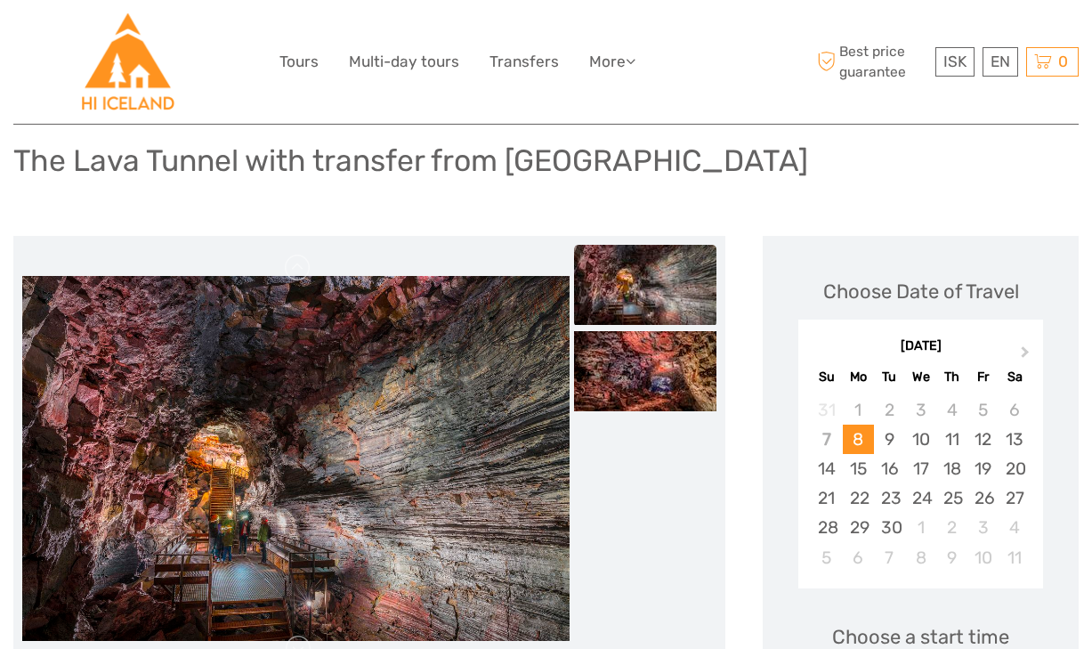
scroll to position [24, 0]
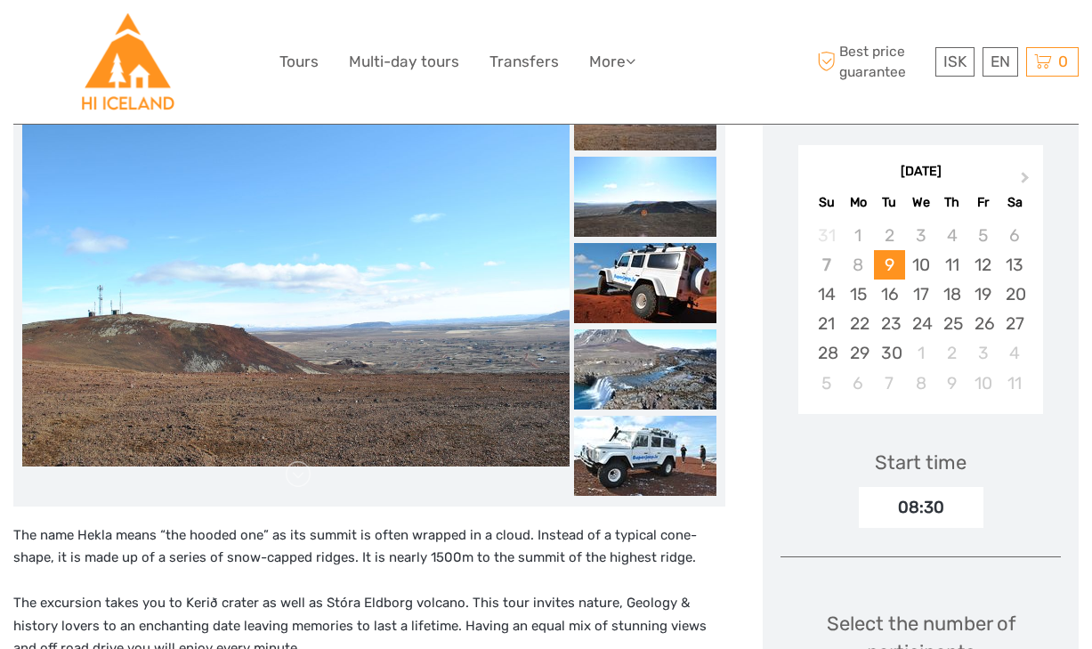
scroll to position [307, 0]
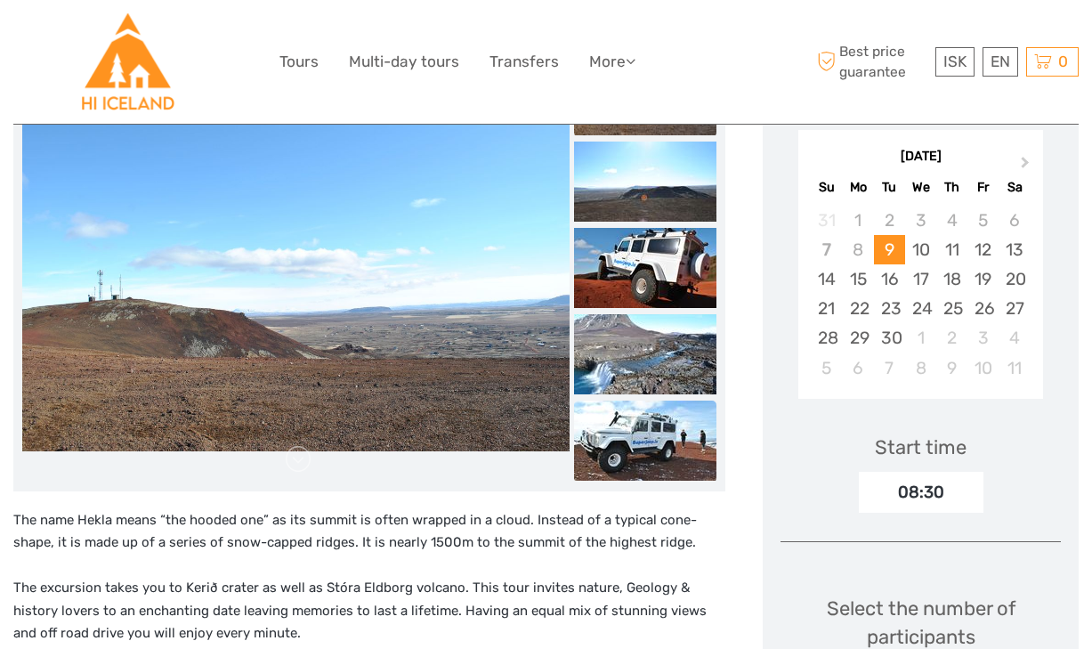
click at [665, 456] on img at bounding box center [645, 440] width 142 height 80
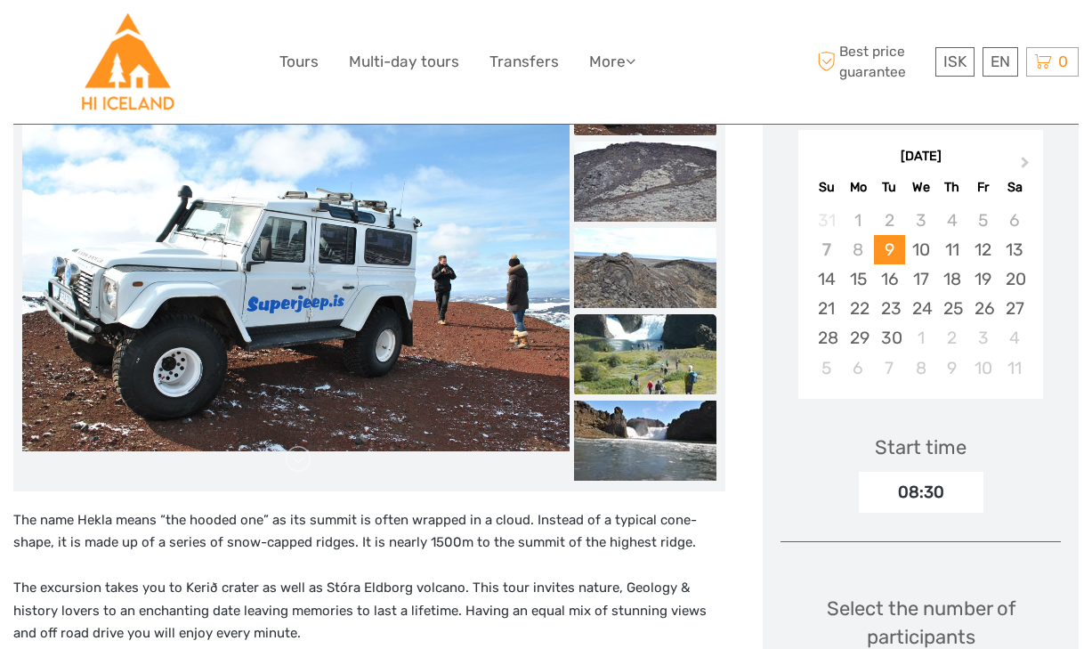
click at [658, 394] on img at bounding box center [645, 354] width 142 height 80
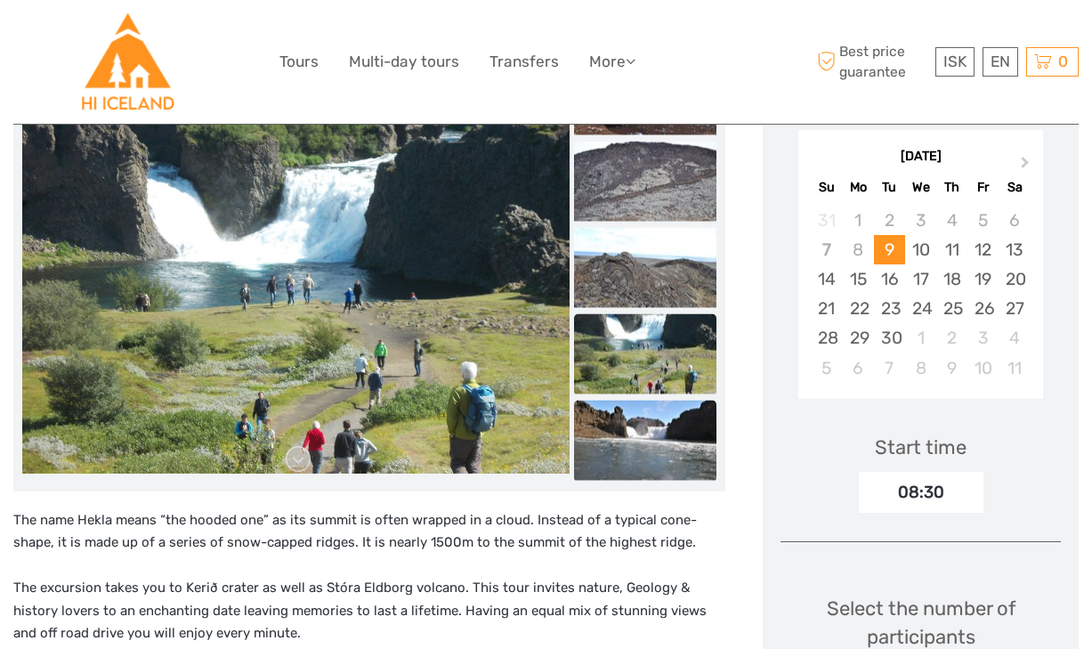
click at [650, 463] on img at bounding box center [645, 440] width 142 height 80
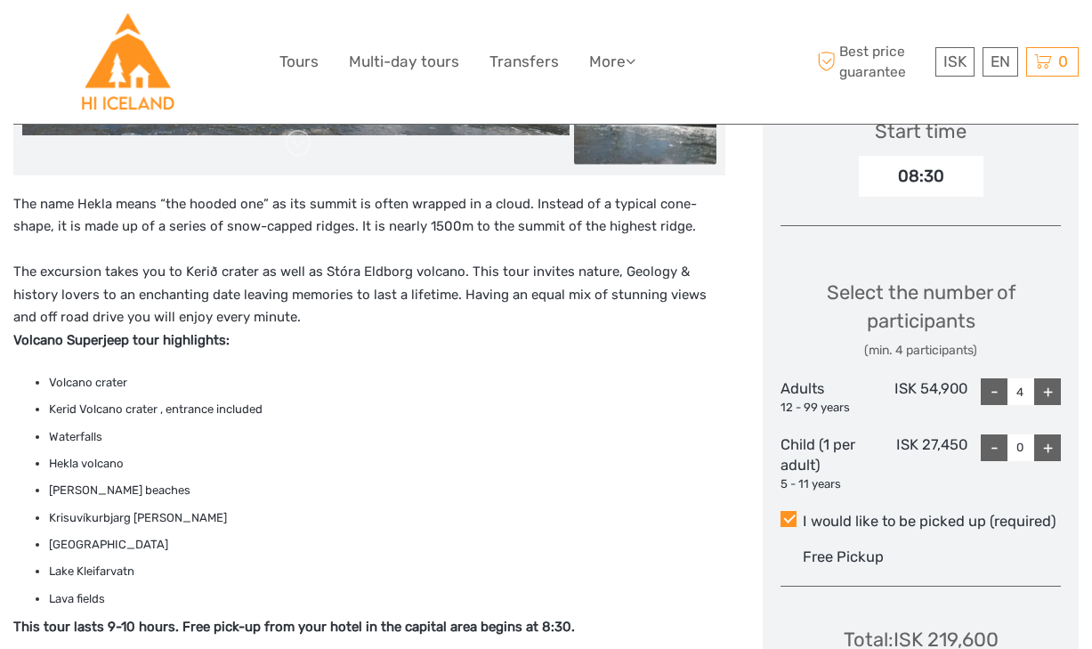
scroll to position [628, 0]
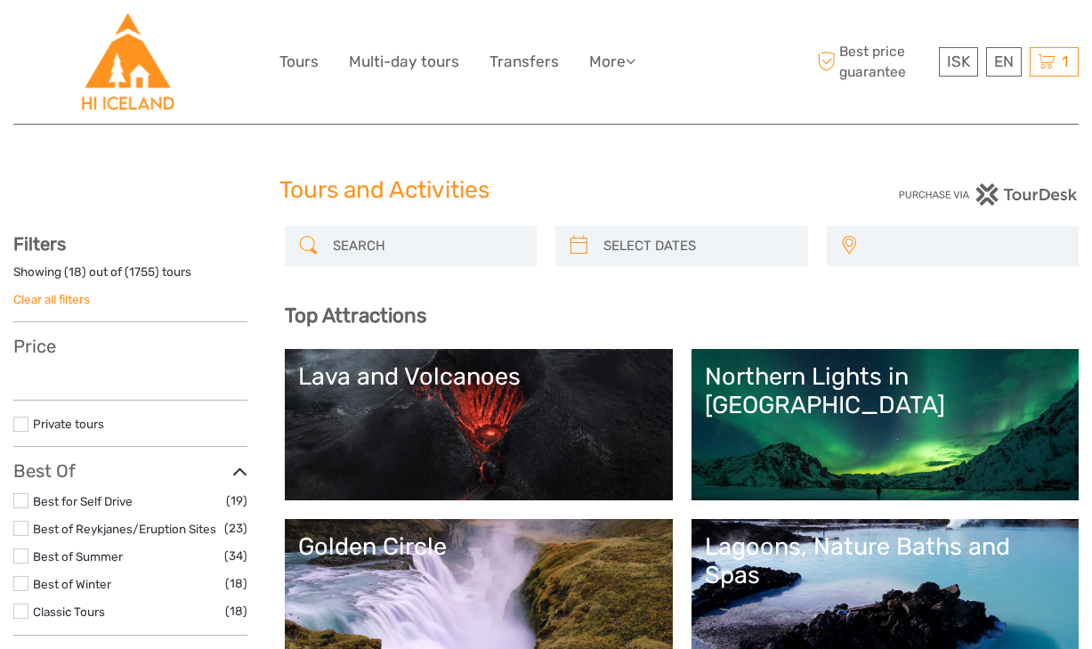
select select
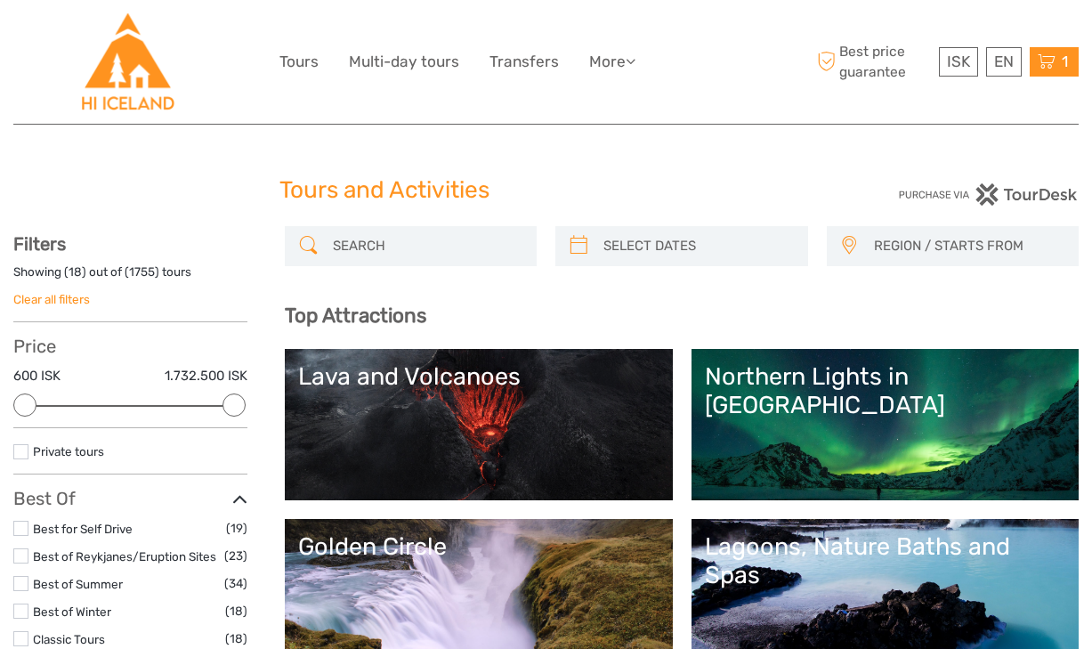
click at [1056, 51] on div "1 Items Flybus PLUS from Keflavik Airport to Hotel 1x Adult (16+) Thursday, 11 …" at bounding box center [1054, 61] width 49 height 29
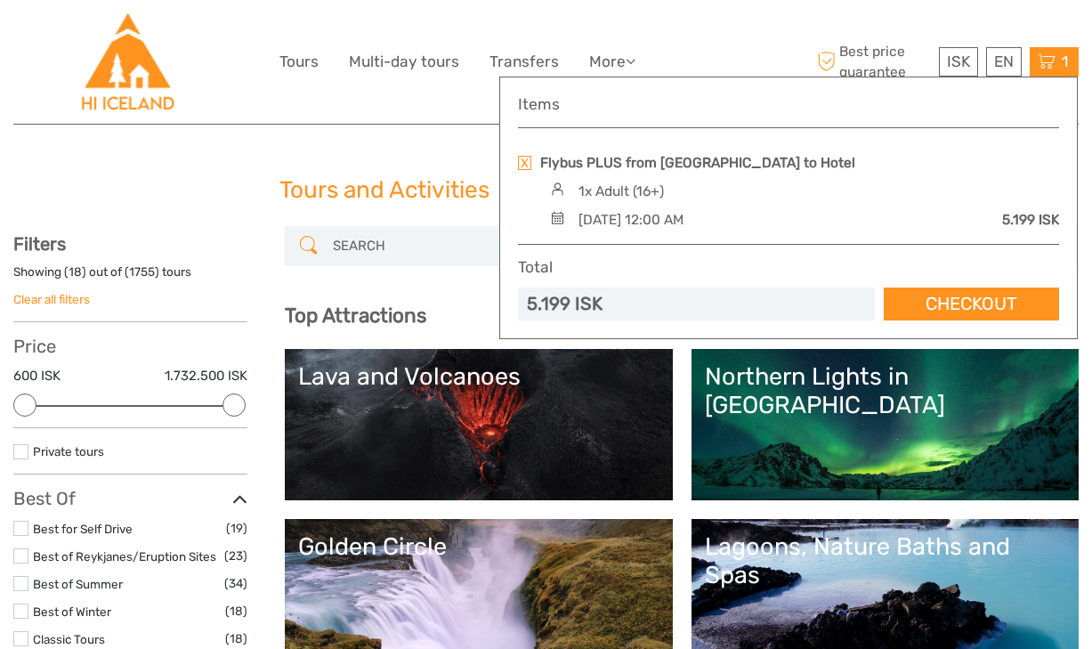
click at [683, 227] on div "Thursday, 11 September 2025 - 12:00 AM" at bounding box center [630, 220] width 105 height 20
click at [683, 218] on div "Thursday, 11 September 2025 - 12:00 AM" at bounding box center [630, 220] width 105 height 20
click at [959, 311] on link "Checkout" at bounding box center [971, 303] width 175 height 33
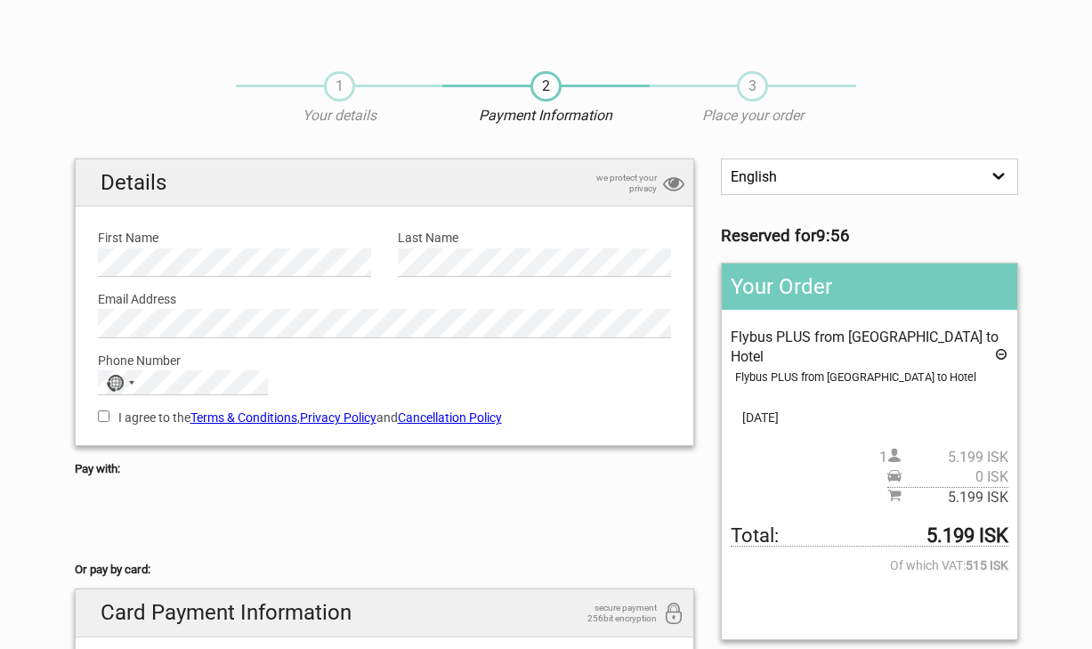
drag, startPoint x: 894, startPoint y: 511, endPoint x: 1050, endPoint y: 513, distance: 155.7
click at [1050, 513] on section "1 Your details 2 Payment Information 3 Place your order English Español Deutsch…" at bounding box center [546, 500] width 1092 height 894
drag, startPoint x: 1020, startPoint y: 518, endPoint x: 1005, endPoint y: 514, distance: 15.5
click at [1005, 514] on div "English Español Deutsch Reserved for 9:54 Your Order Flybus PLUS from [GEOGRAPH…" at bounding box center [868, 405] width 323 height 495
copy span "5.199 ISK"
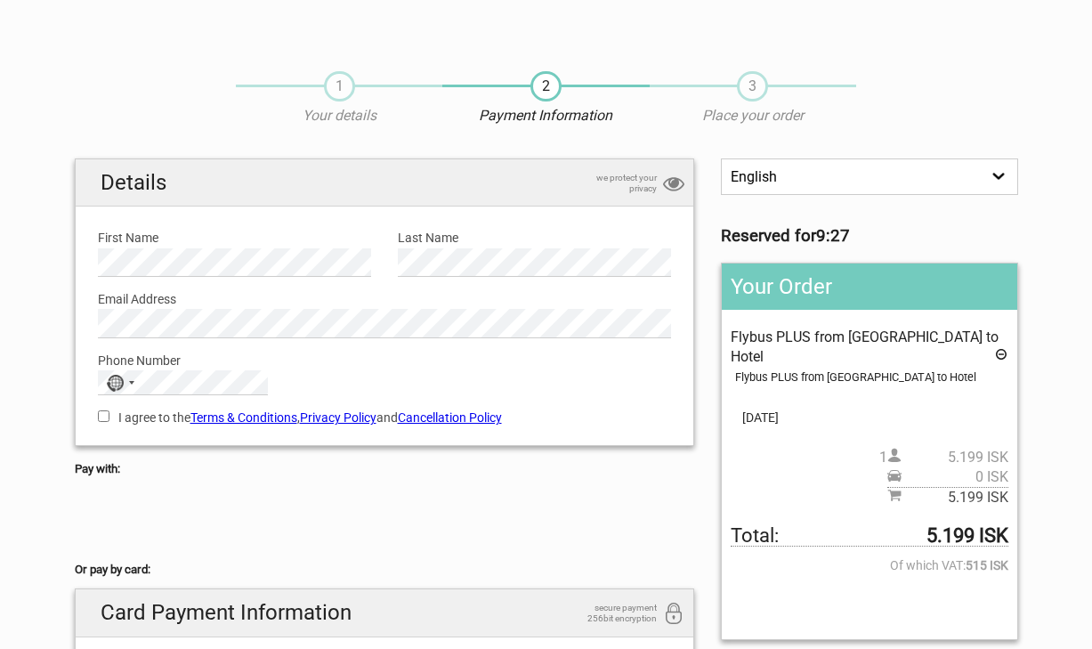
click at [1083, 500] on section "1 Your details 2 Payment Information 3 Place your order English Español Deutsch…" at bounding box center [546, 500] width 1092 height 894
click at [132, 386] on div "No country selected" at bounding box center [119, 382] width 41 height 23
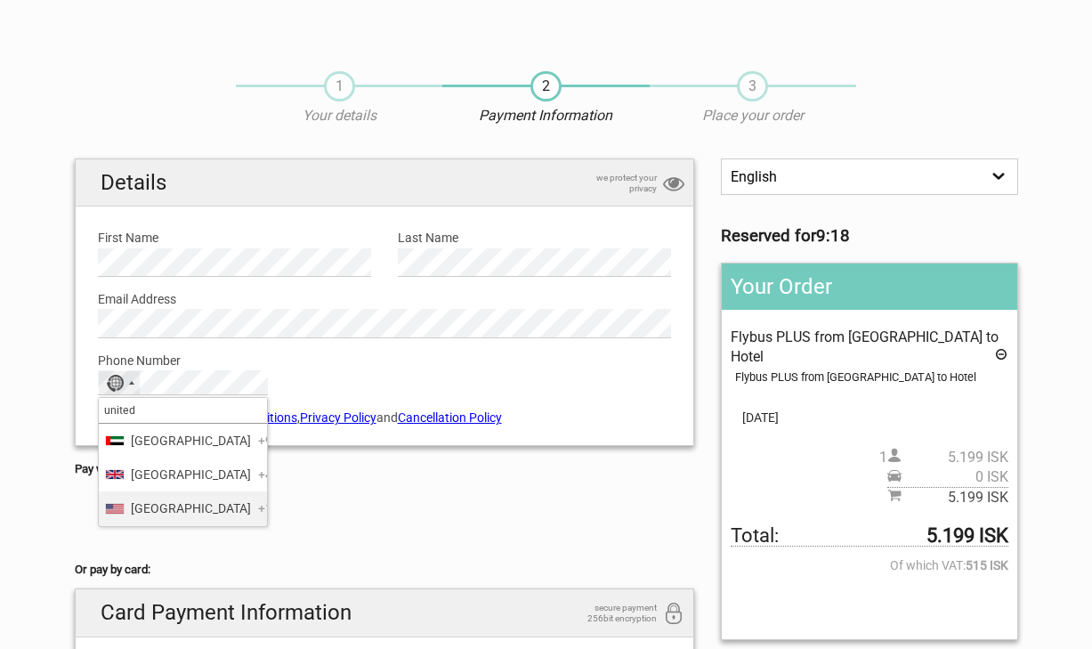
type input "united"
click at [203, 518] on span "[GEOGRAPHIC_DATA]" at bounding box center [191, 508] width 120 height 20
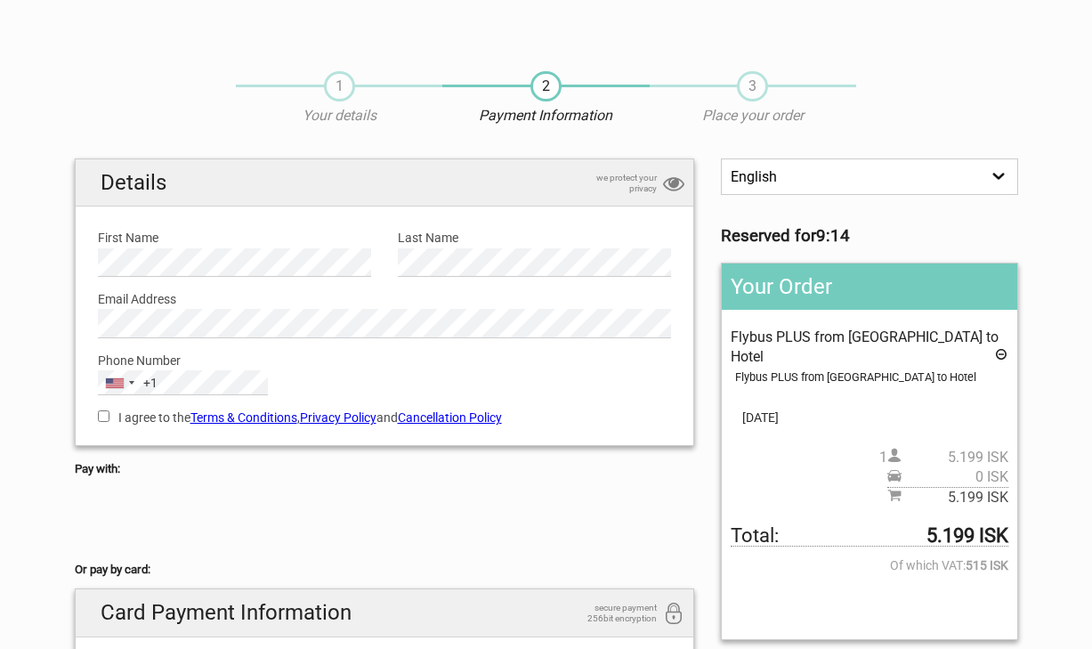
click at [101, 416] on input "I agree to the Terms & Conditions , Privacy Policy and Cancellation Policy" at bounding box center [104, 416] width 12 height 12
checkbox input "true"
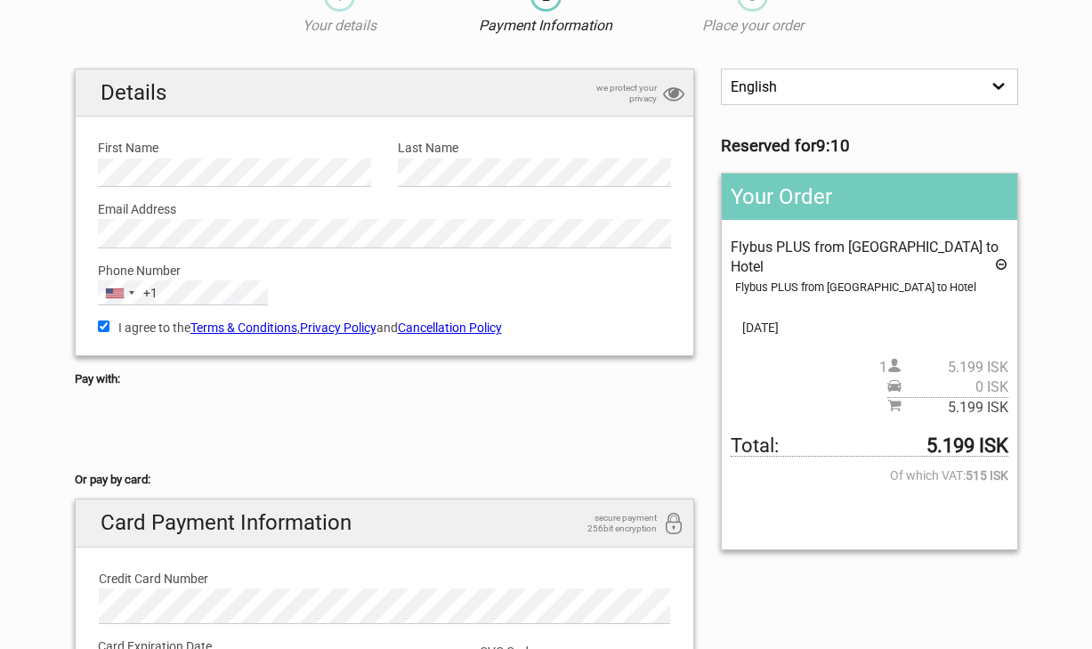
scroll to position [59, 0]
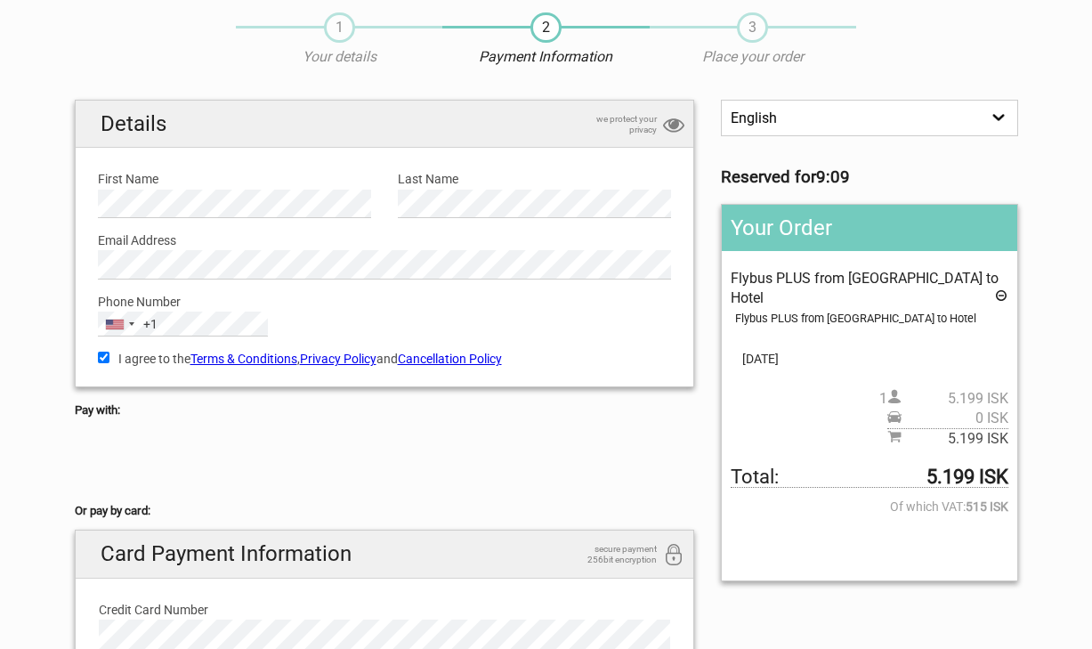
click at [840, 116] on select "English Español Deutsch" at bounding box center [869, 118] width 296 height 36
click at [721, 100] on select "English Español Deutsch" at bounding box center [869, 118] width 296 height 36
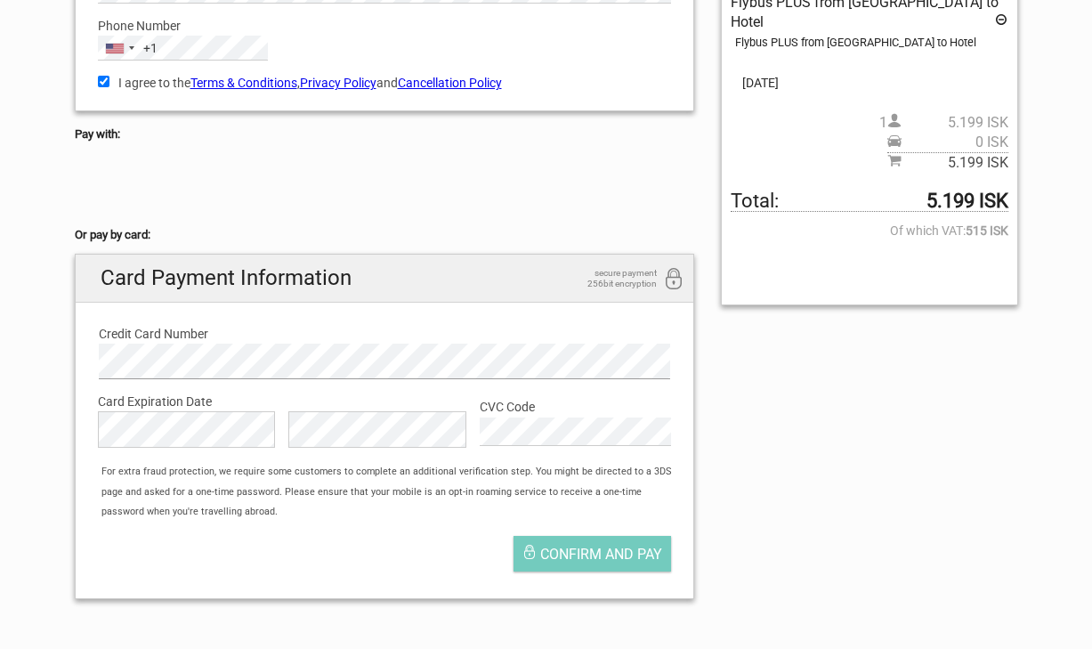
scroll to position [337, 0]
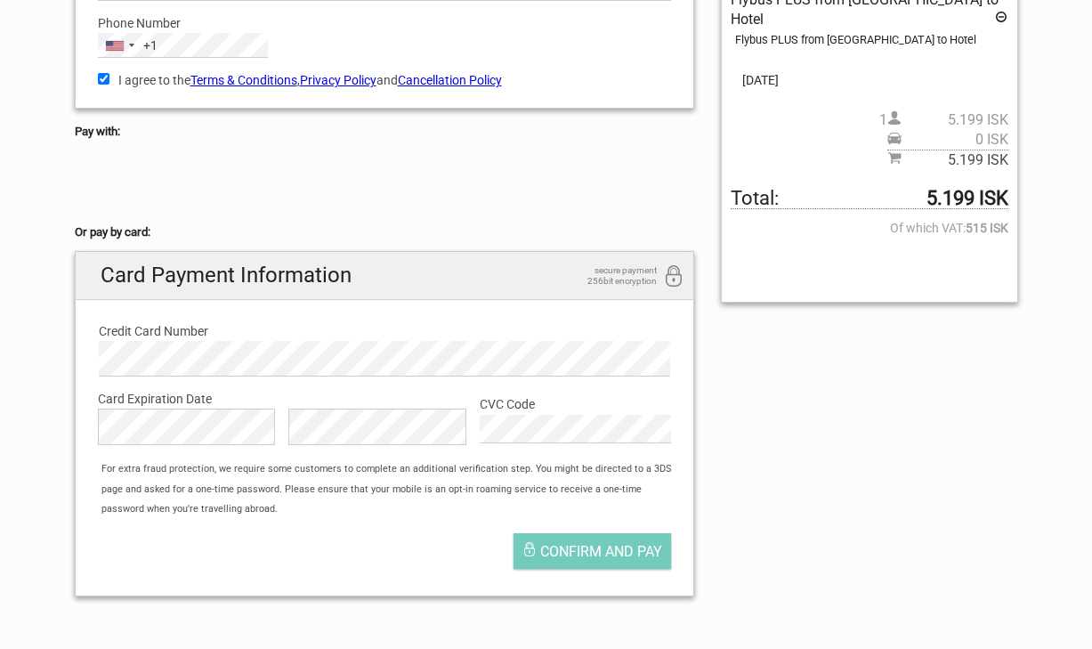
click at [392, 550] on div "Confirm and pay" at bounding box center [385, 555] width 601 height 62
click at [587, 551] on span "Confirm and pay" at bounding box center [601, 551] width 122 height 17
